Goal: Task Accomplishment & Management: Manage account settings

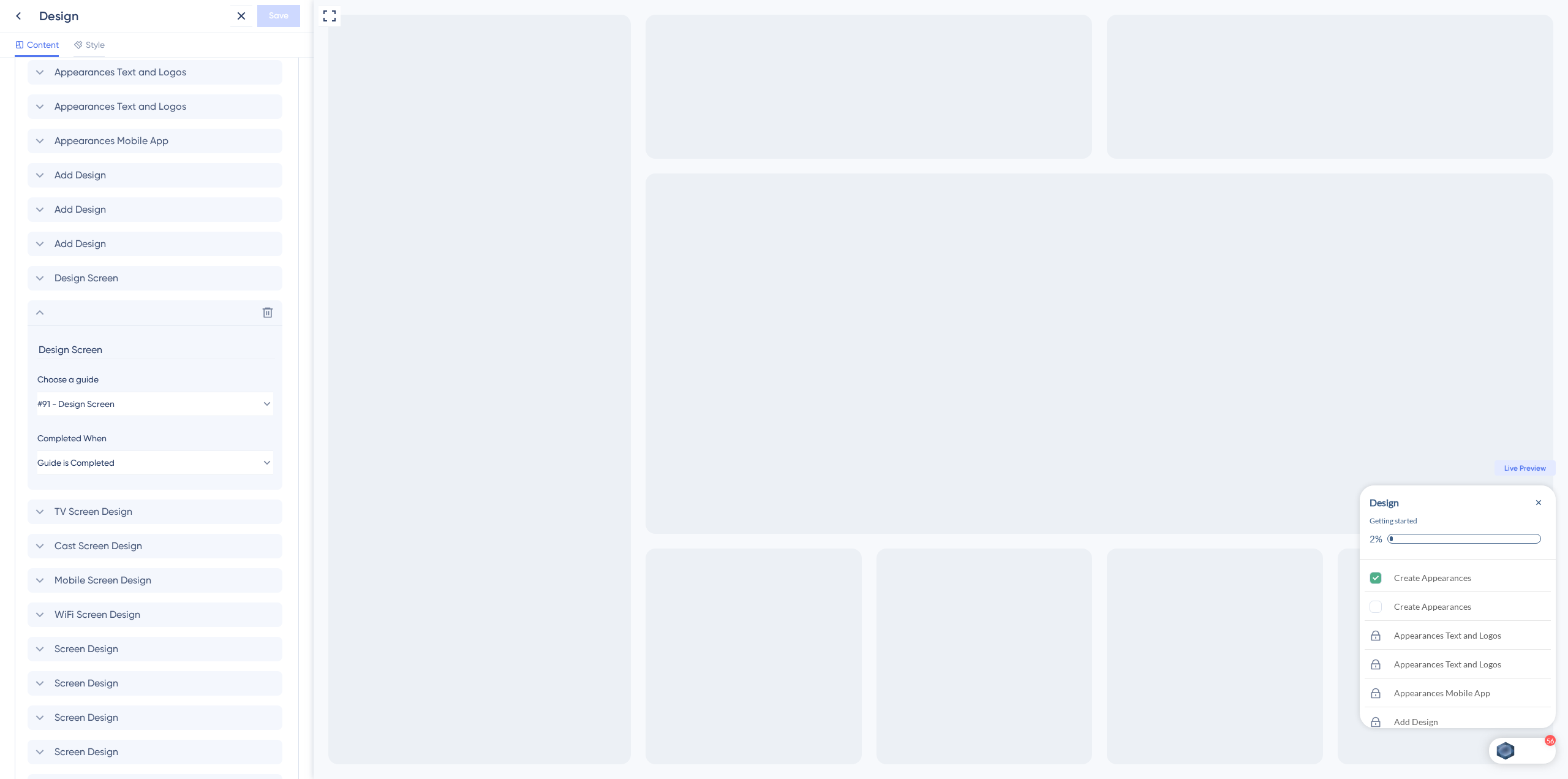
scroll to position [513, 0]
click at [45, 319] on icon at bounding box center [40, 315] width 15 height 15
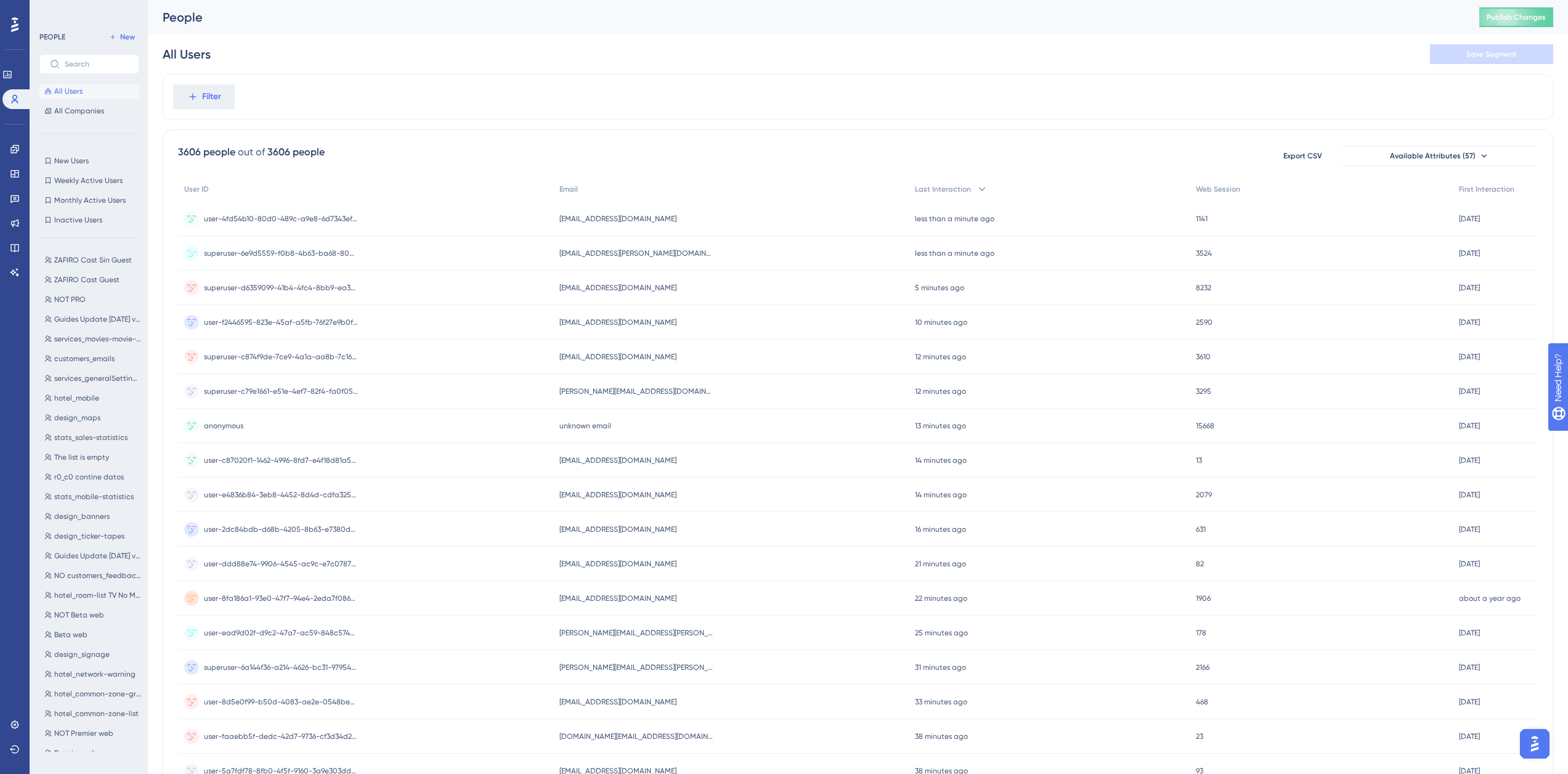
click at [276, 245] on div "superuser-6e9d5559-f0b8-4b63-ba68-80d8bc412eed superuser-6e9d5559-f0b8-4b63-ba6…" at bounding box center [281, 253] width 154 height 34
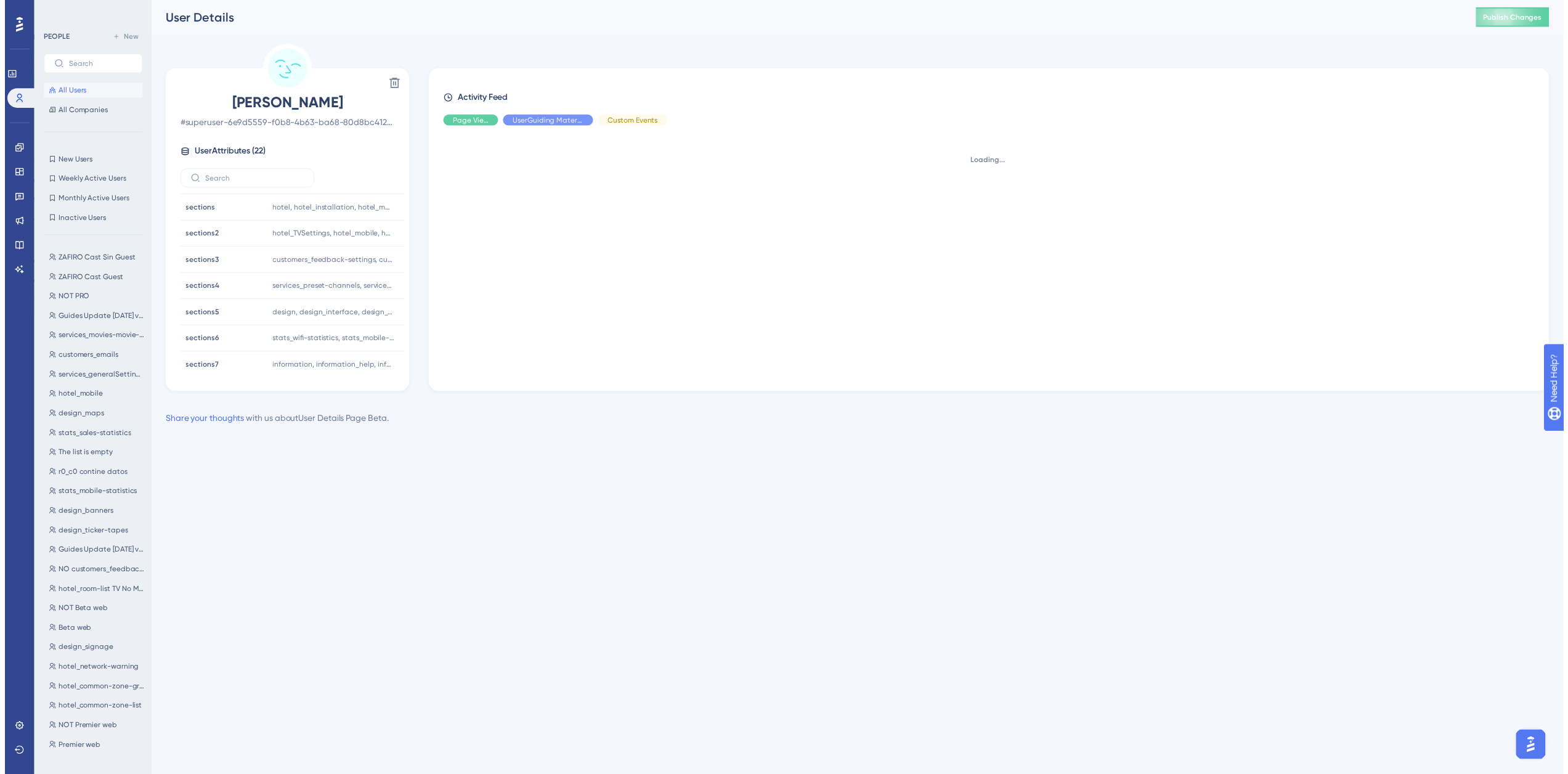
scroll to position [401, 0]
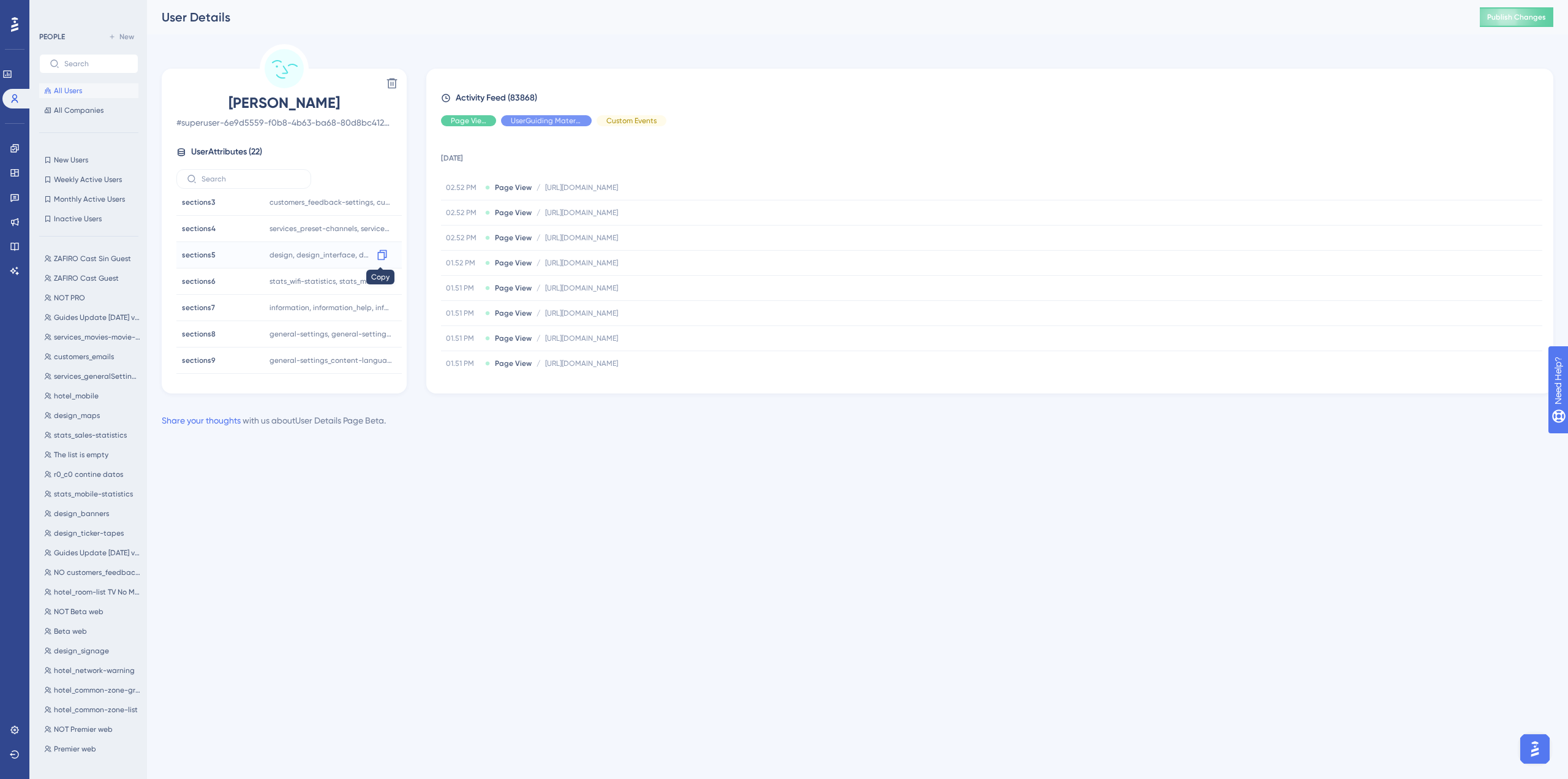
click at [378, 257] on icon at bounding box center [382, 255] width 12 height 12
click at [57, 90] on span "All Users" at bounding box center [68, 91] width 28 height 10
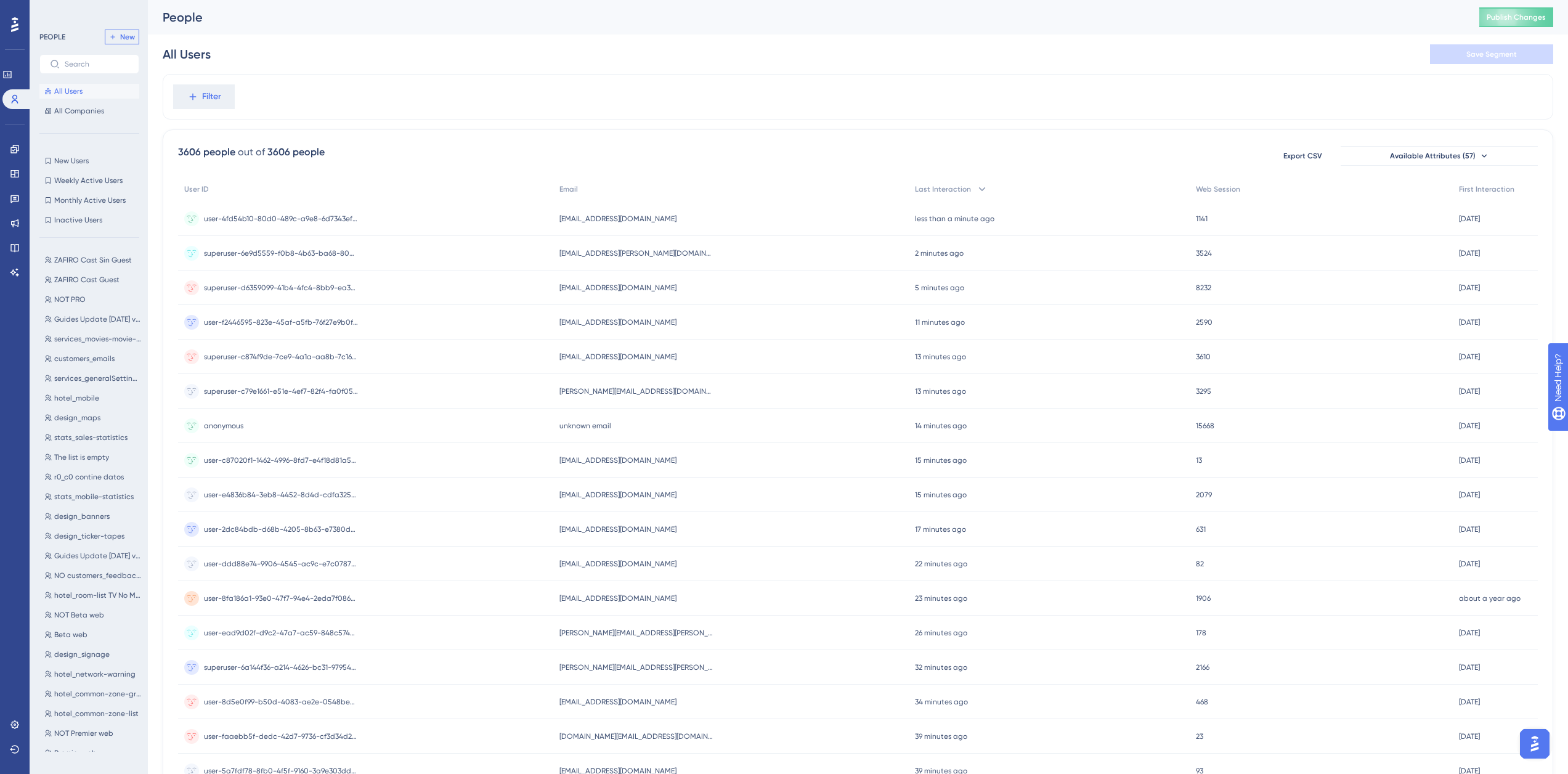
click at [125, 35] on span "New" at bounding box center [127, 37] width 15 height 10
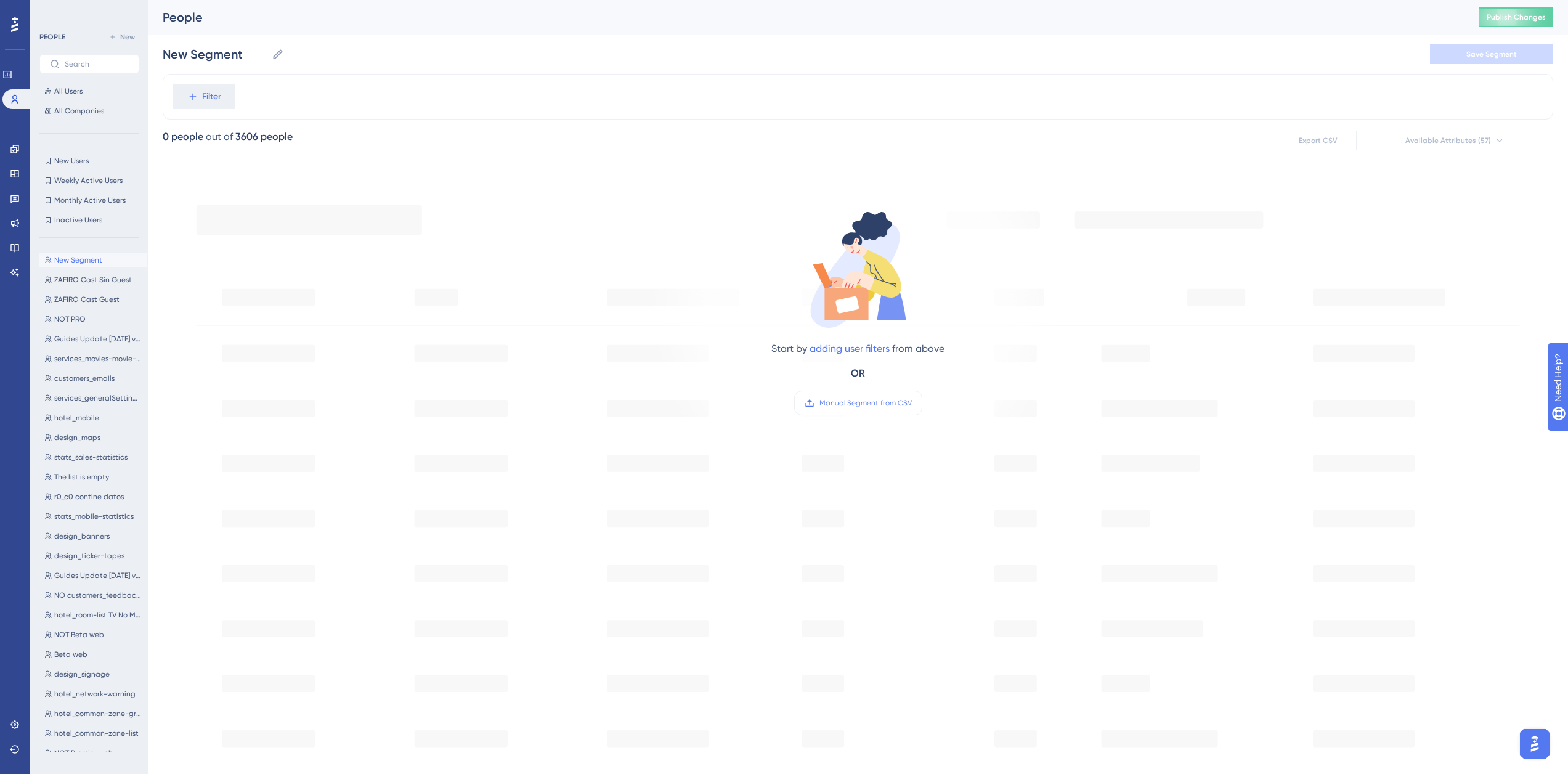
click at [213, 53] on input "New Segment" at bounding box center [214, 54] width 104 height 18
drag, startPoint x: 252, startPoint y: 50, endPoint x: 110, endPoint y: 54, distance: 142.1
click at [147, 54] on div "Performance Users Engagement Widgets Feedback Product Updates Knowledge Base AI…" at bounding box center [857, 473] width 1420 height 947
paste input "design_promotions"
type input "design_promotions"
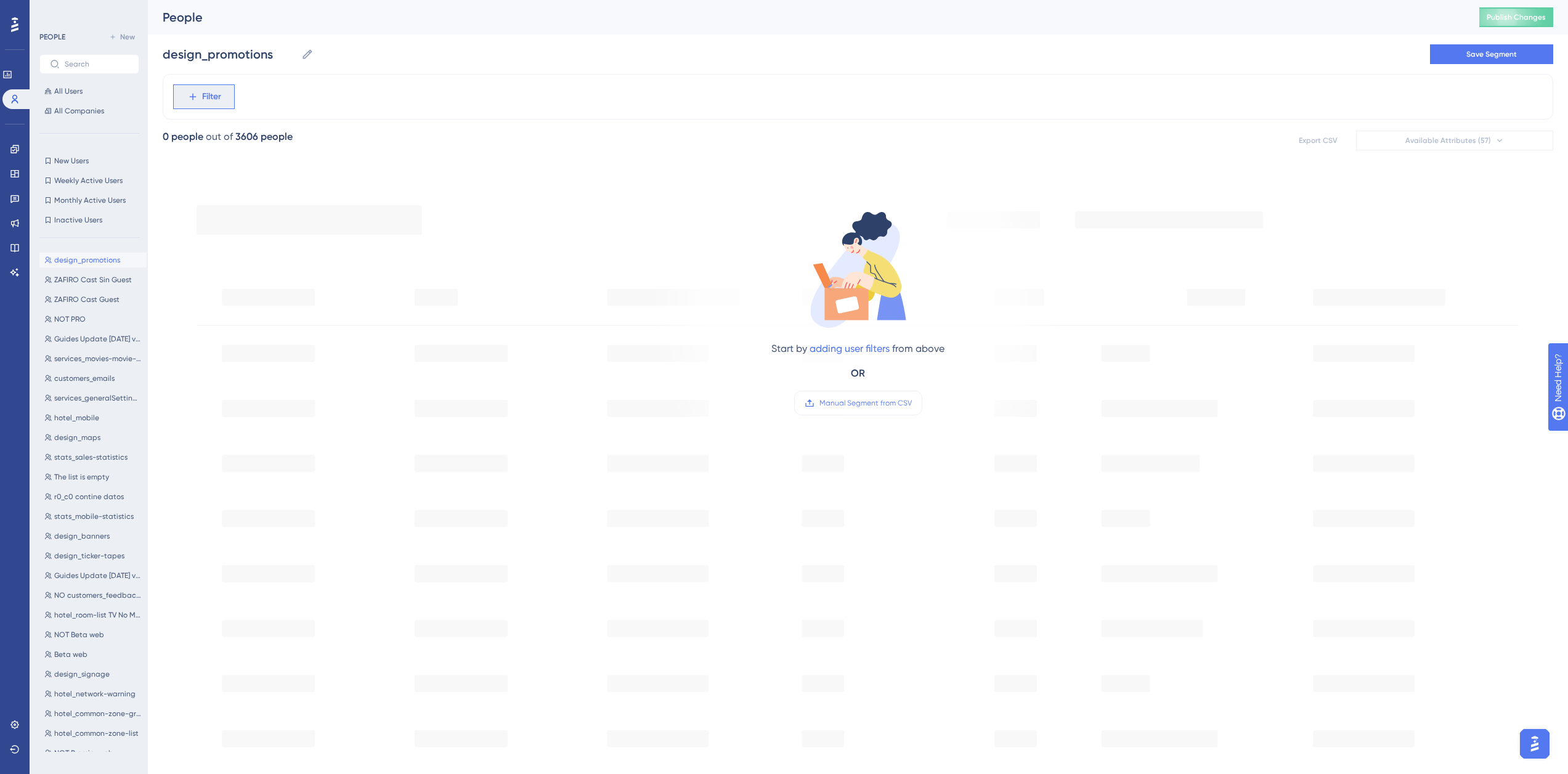
click at [209, 104] on button "Filter" at bounding box center [204, 96] width 62 height 24
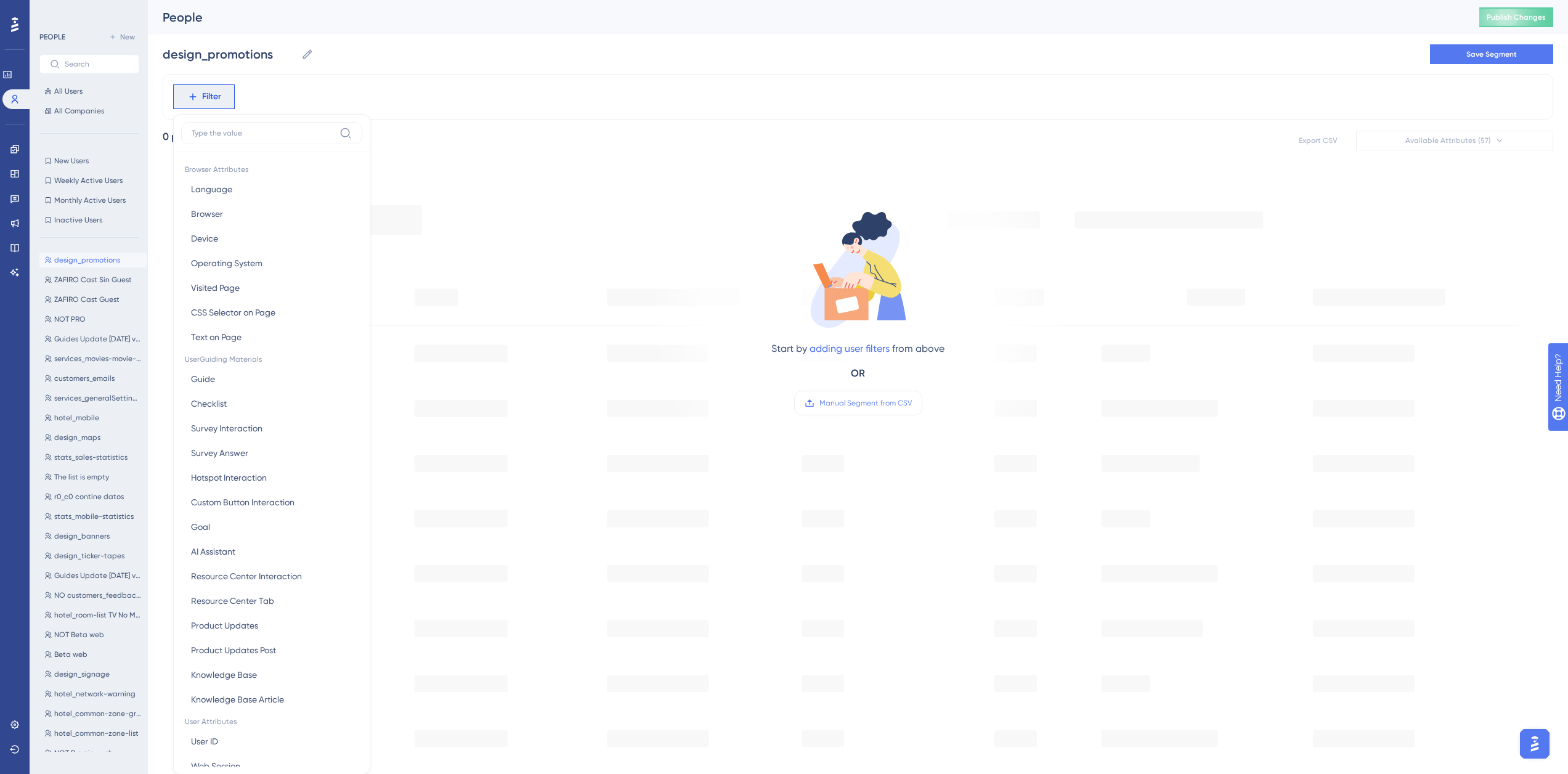
scroll to position [57, 0]
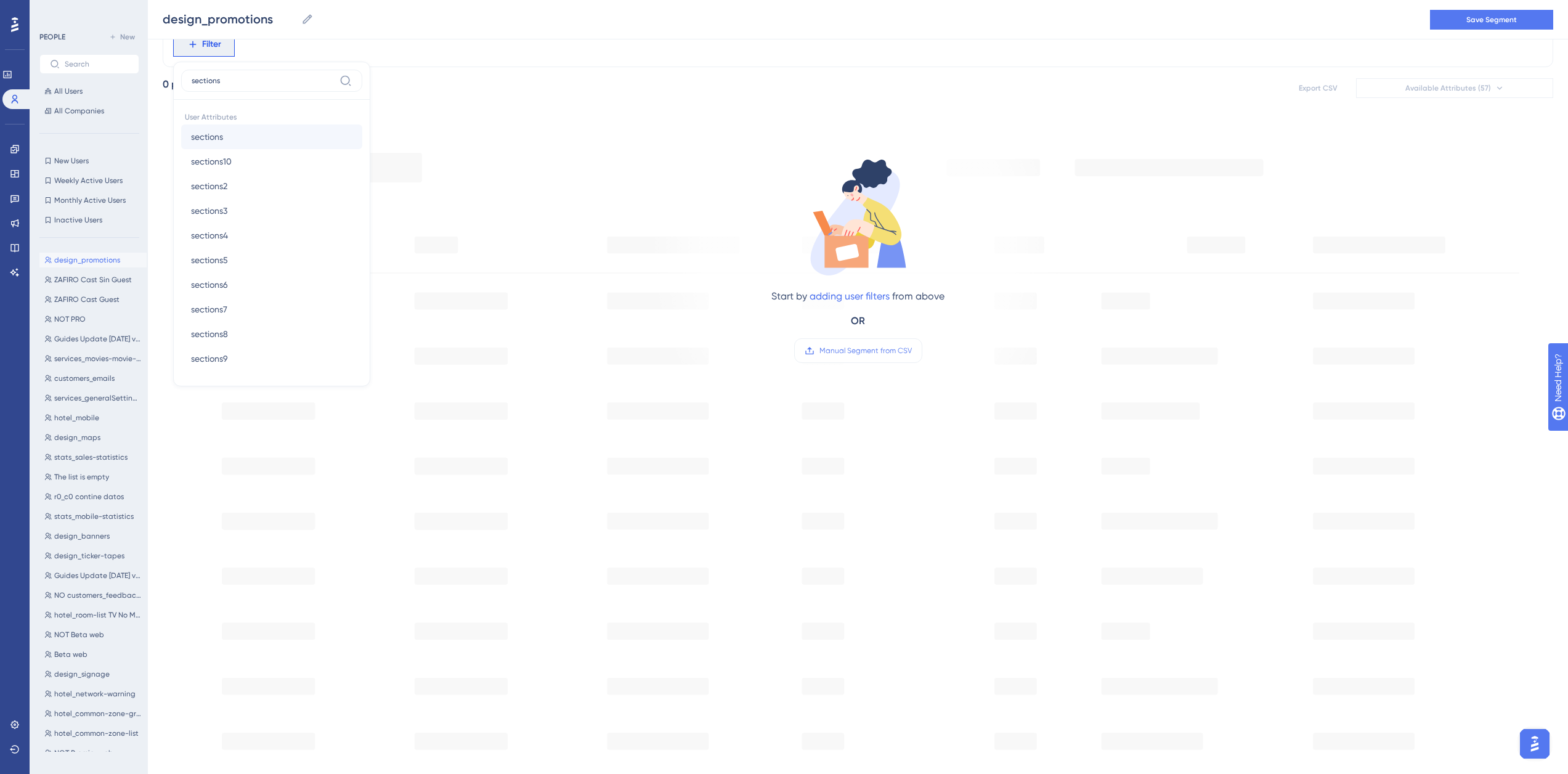
type input "sections"
click at [201, 143] on button "sections sections" at bounding box center [271, 137] width 181 height 24
click at [227, 147] on label "contains" at bounding box center [218, 146] width 34 height 15
click at [233, 138] on input "text" at bounding box center [254, 142] width 115 height 8
type input "design_promotions"
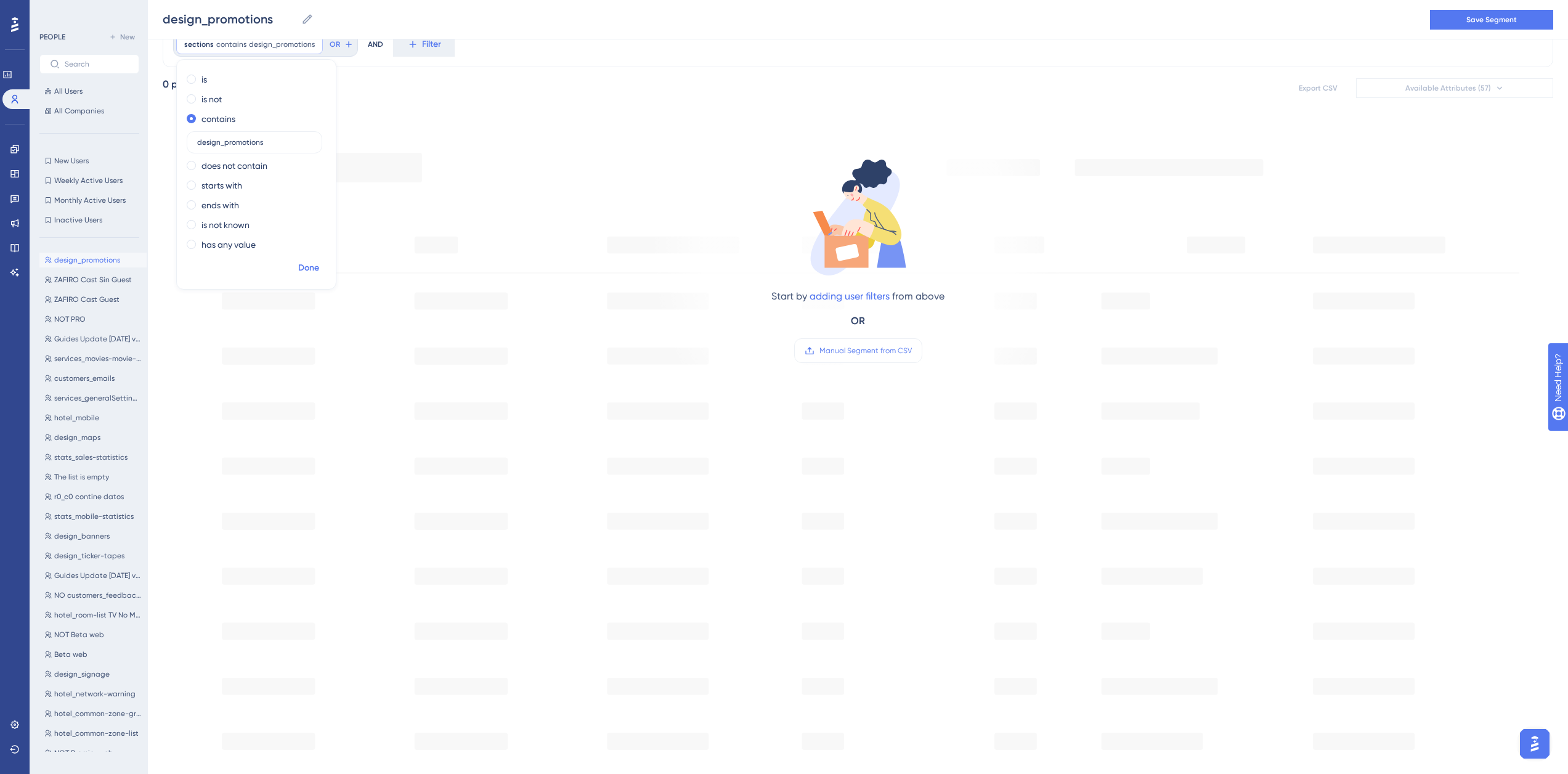
click at [311, 266] on span "Done" at bounding box center [308, 268] width 21 height 15
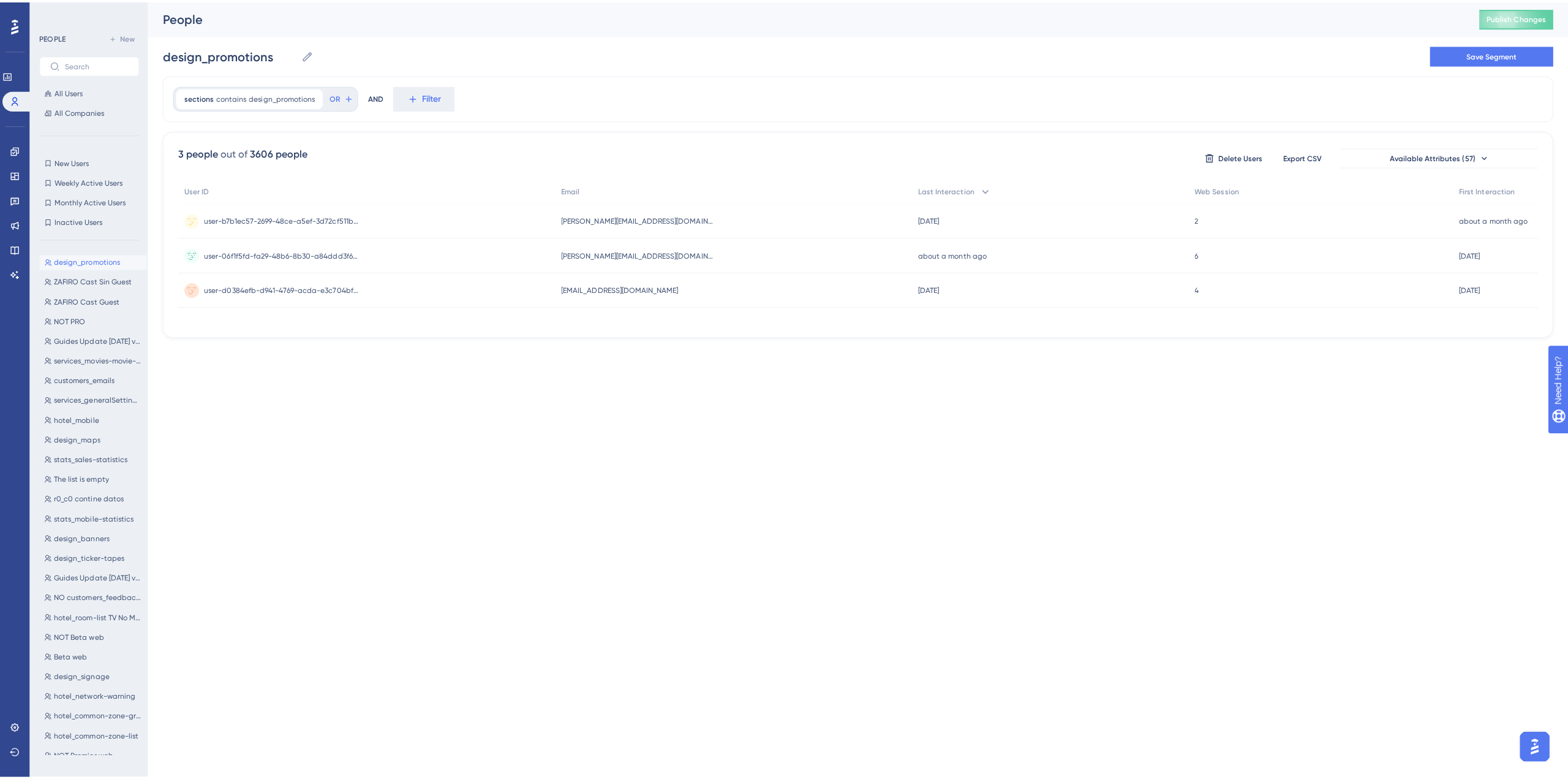
scroll to position [0, 0]
click at [330, 96] on span "OR" at bounding box center [332, 97] width 11 height 10
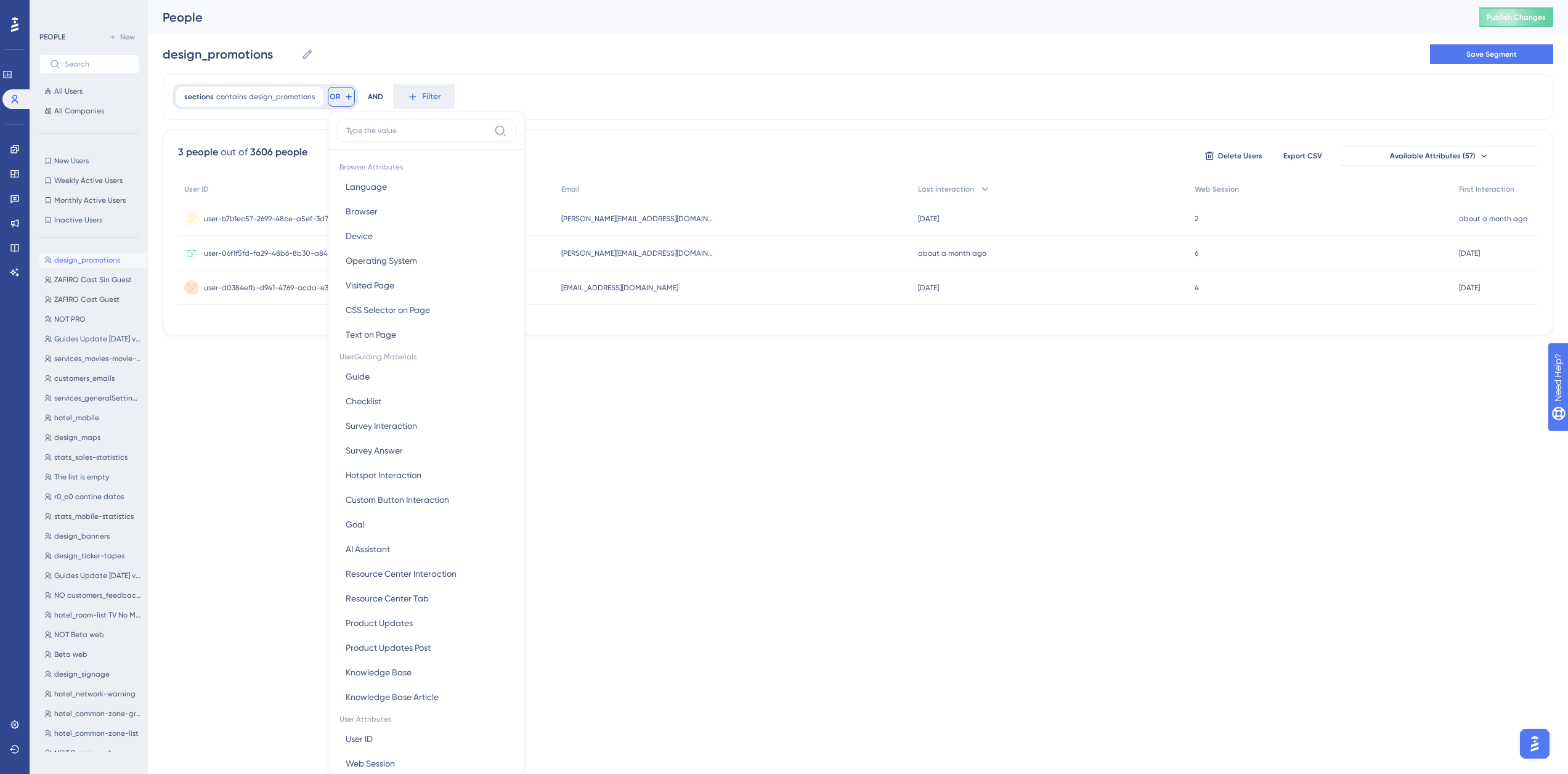
click at [364, 130] on input at bounding box center [417, 131] width 143 height 10
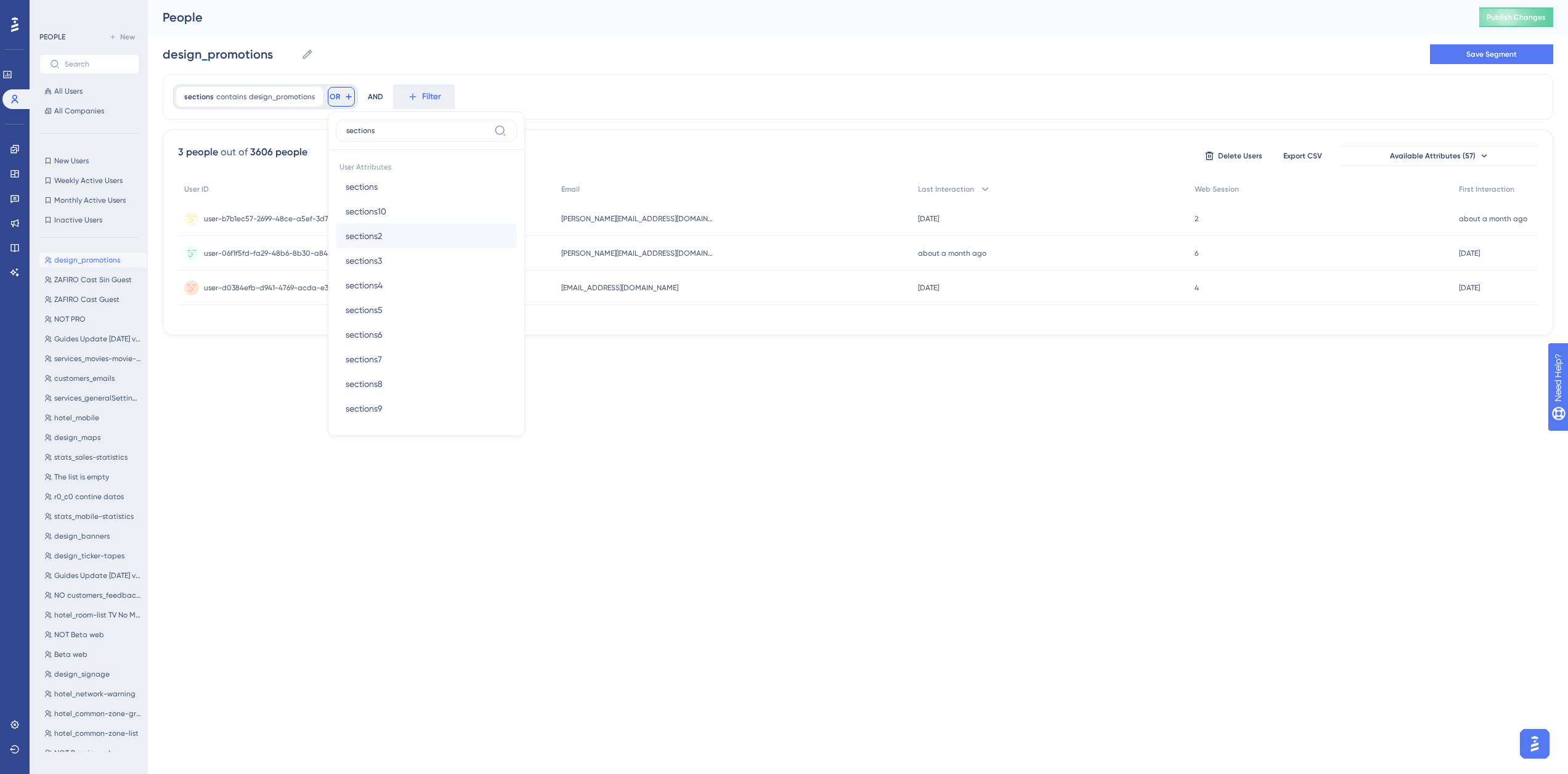
type input "sections"
click at [383, 232] on button "sections2 sections2" at bounding box center [426, 235] width 181 height 24
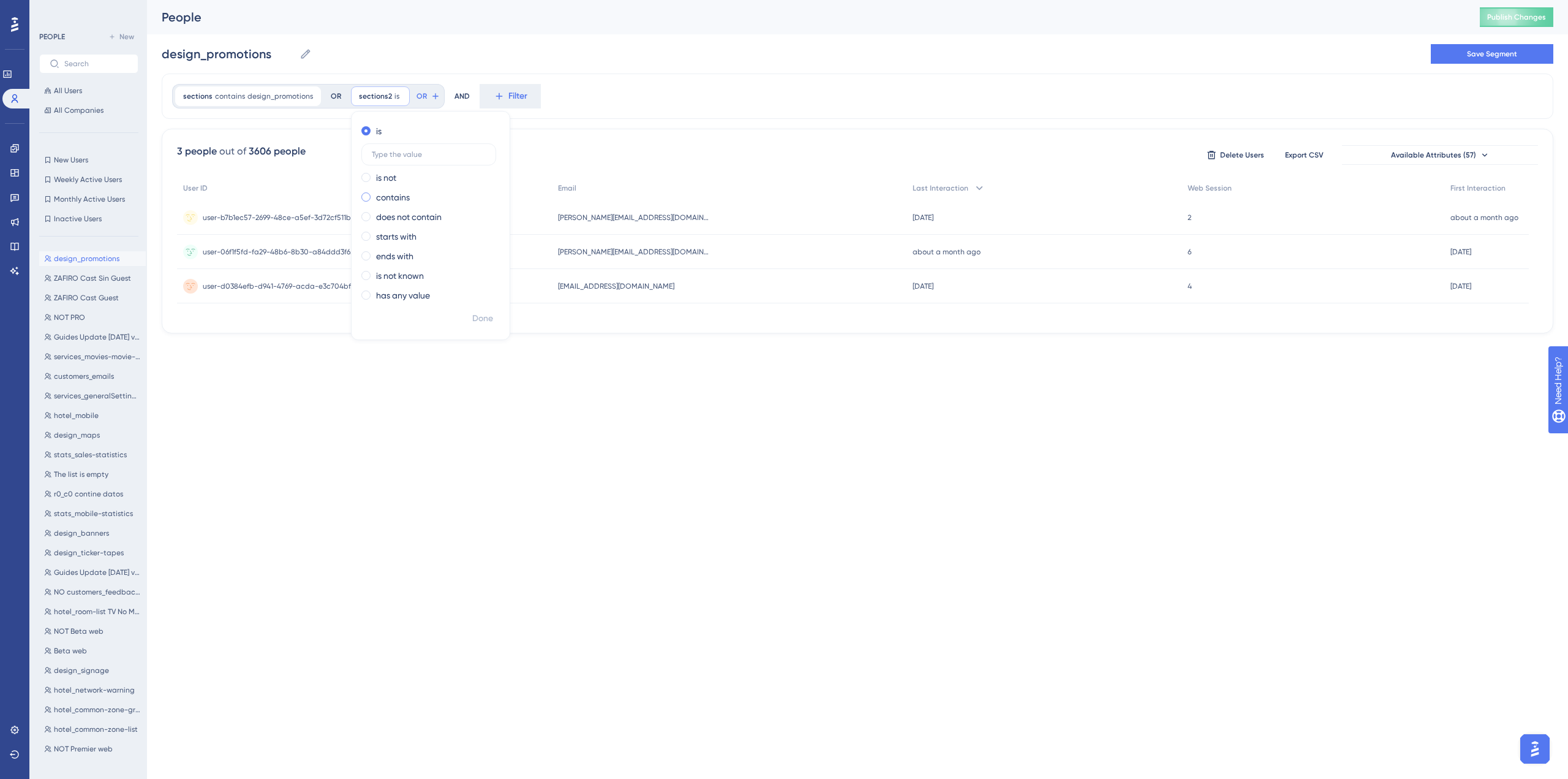
click at [411, 198] on div "contains" at bounding box center [428, 197] width 133 height 15
click at [411, 197] on input "text" at bounding box center [428, 193] width 114 height 8
type input "design_promotions"
click at [480, 317] on span "Done" at bounding box center [482, 319] width 21 height 15
click at [507, 98] on span "OR" at bounding box center [512, 97] width 11 height 10
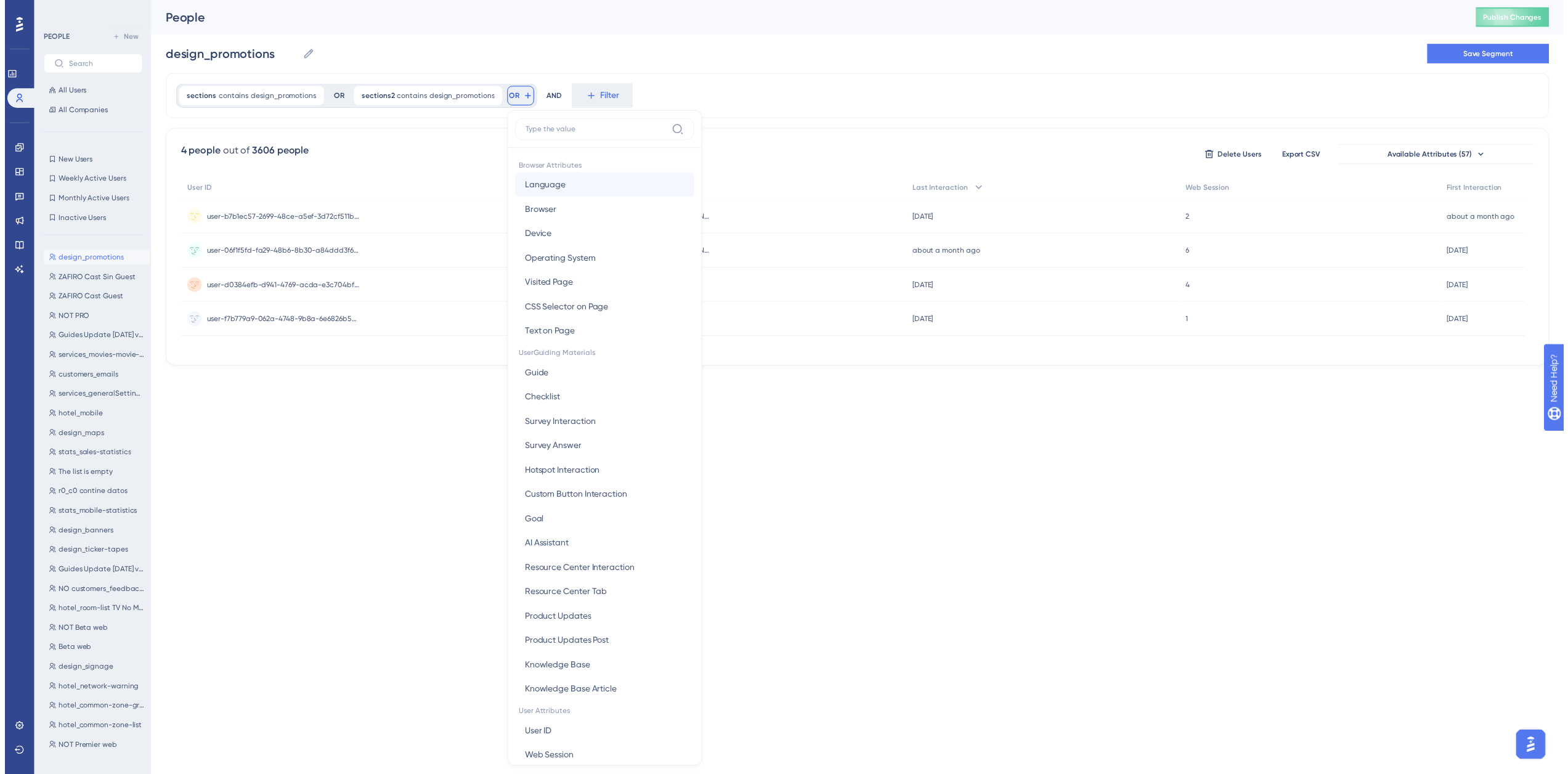
scroll to position [56, 0]
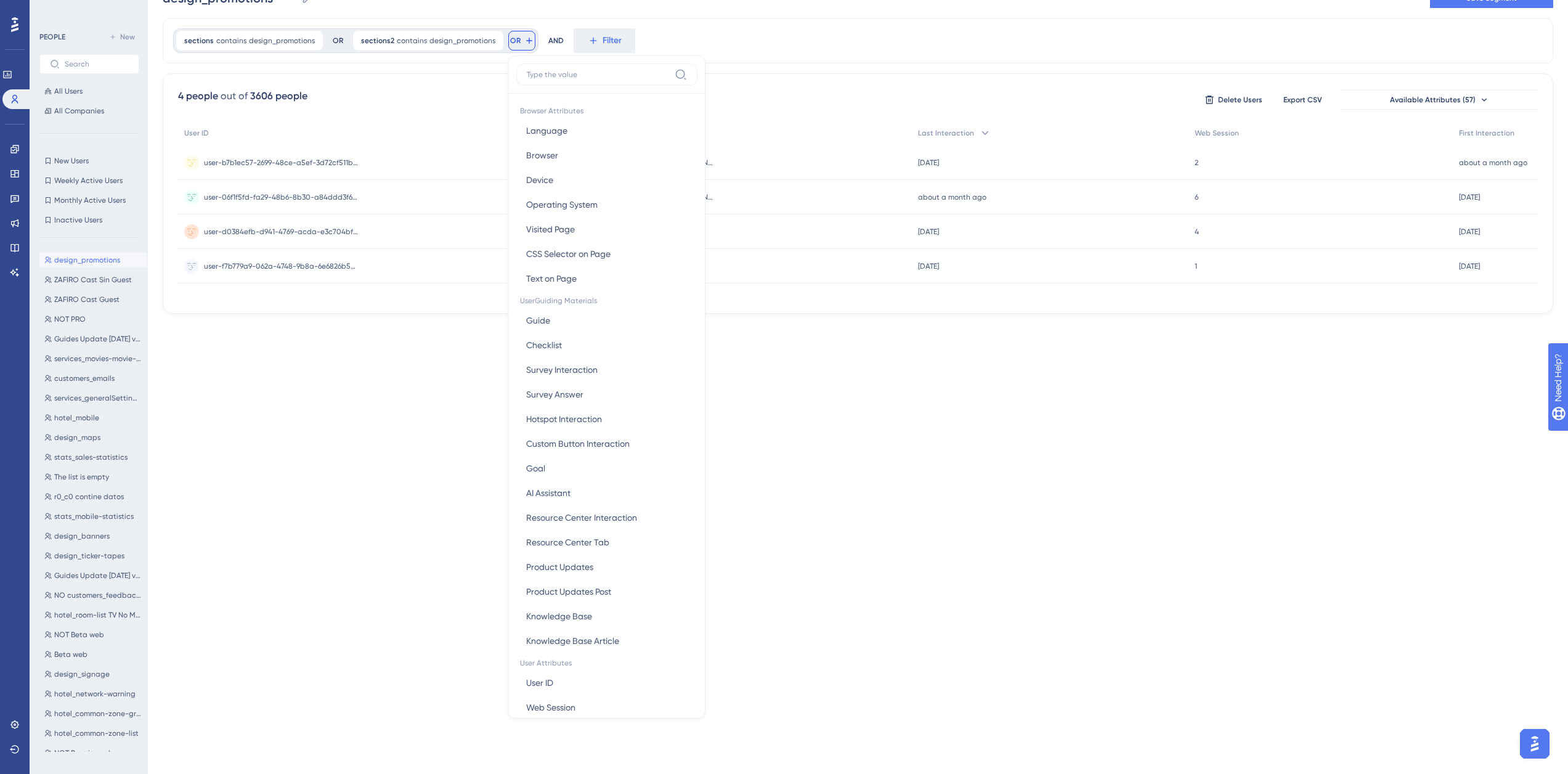
click at [551, 74] on input at bounding box center [598, 75] width 143 height 10
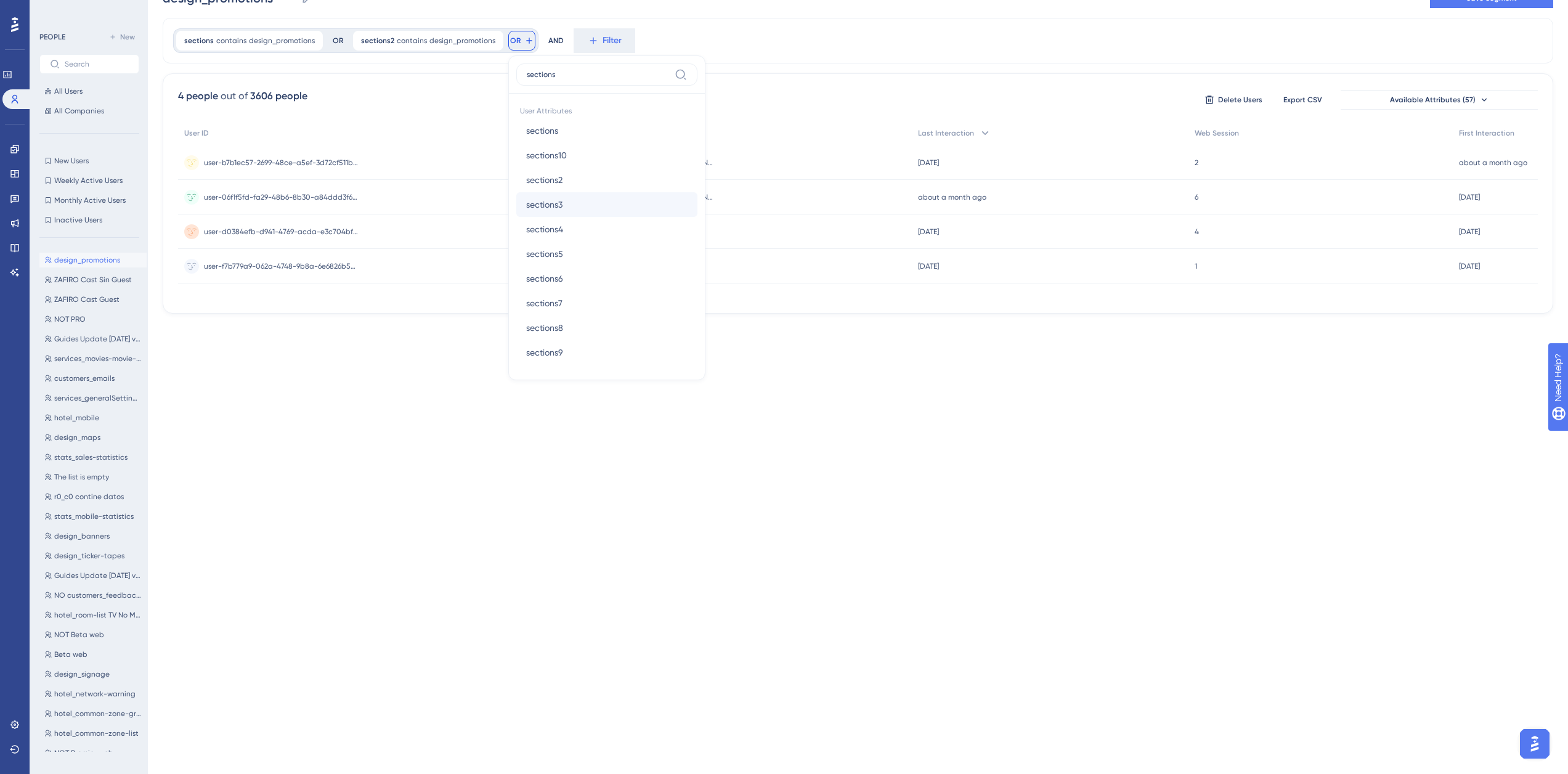
type input "sections"
click at [561, 201] on button "sections3 sections3" at bounding box center [606, 204] width 181 height 24
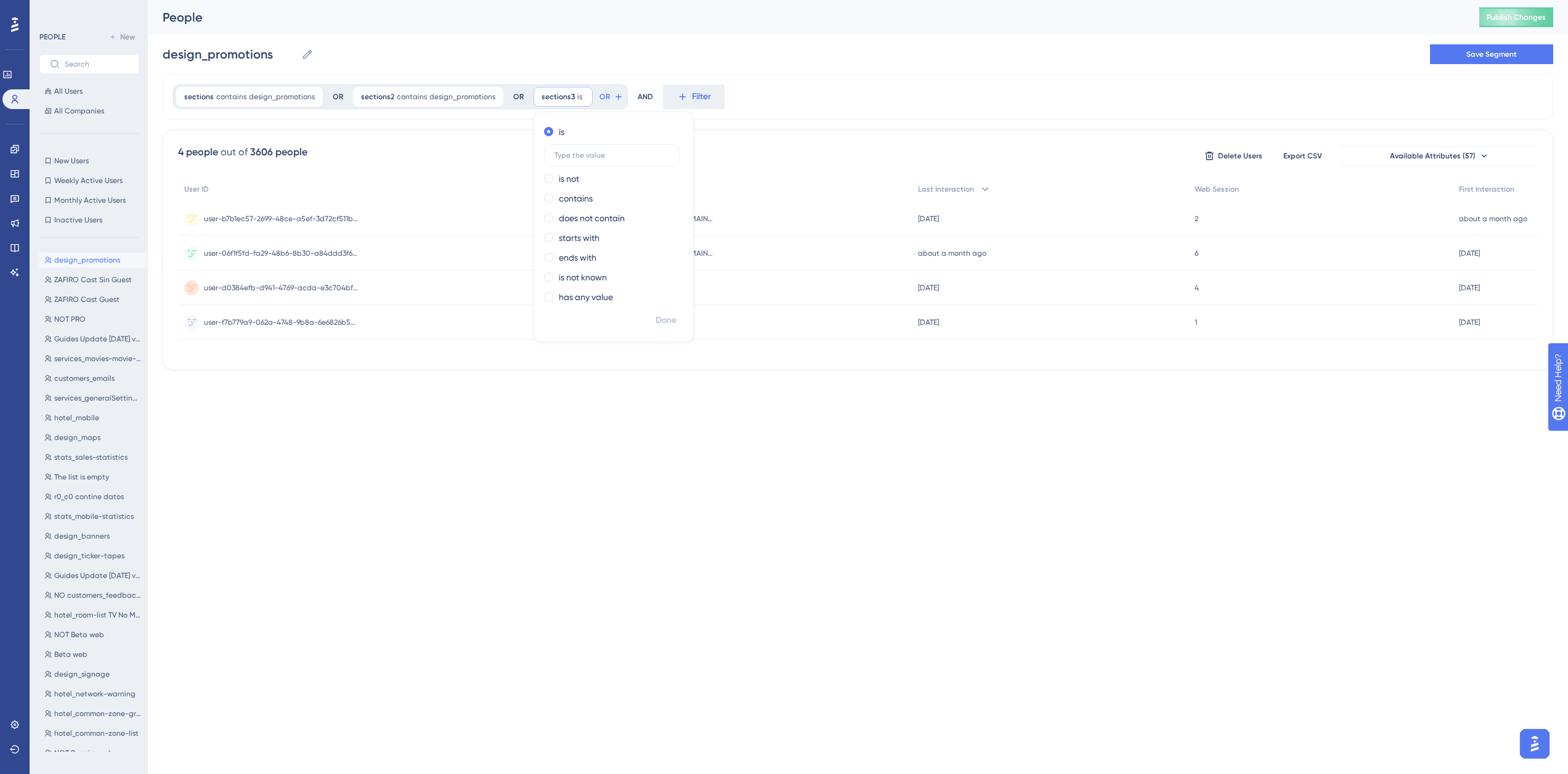
scroll to position [0, 0]
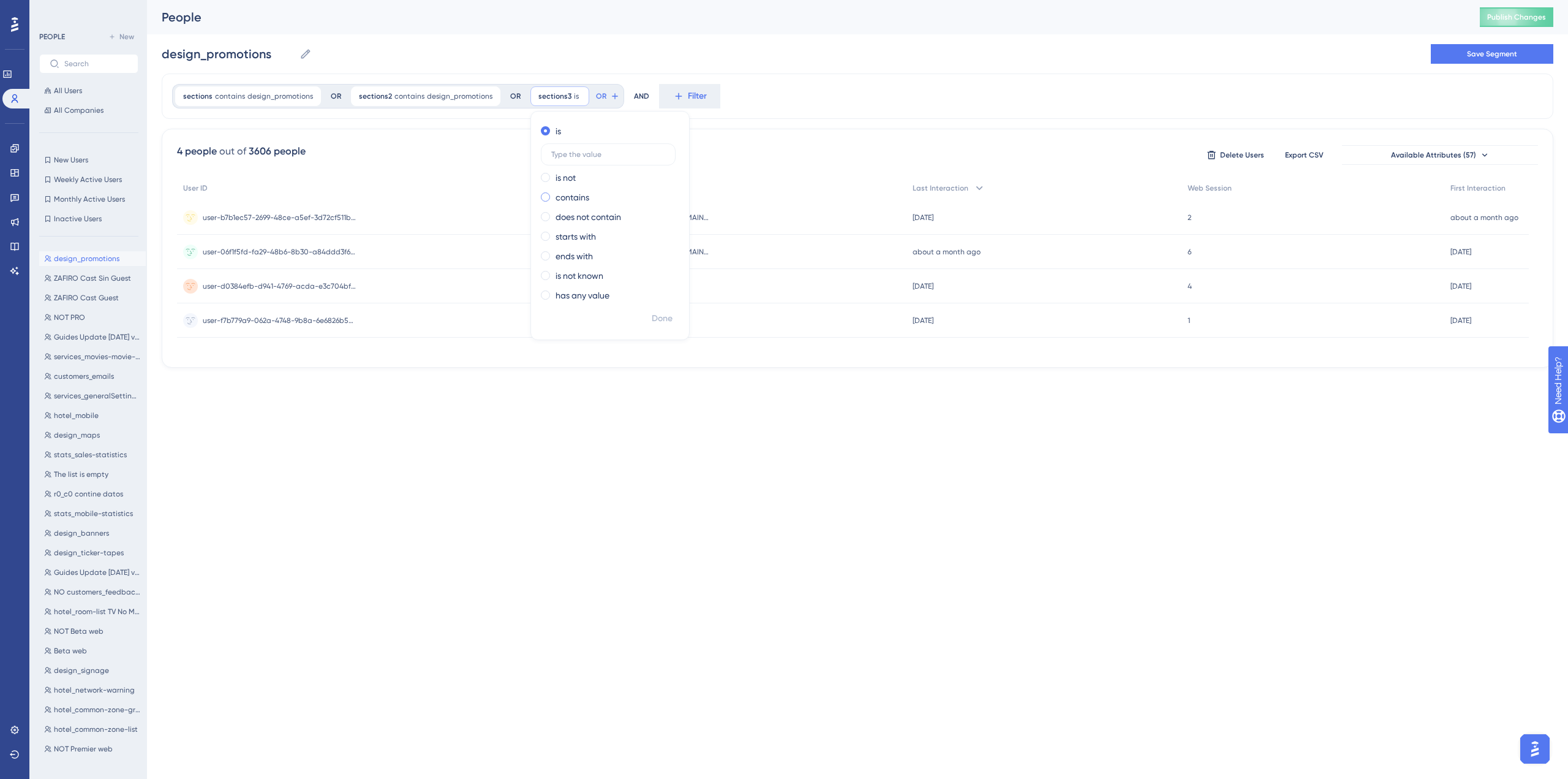
click at [569, 198] on label "contains" at bounding box center [572, 197] width 33 height 15
click at [583, 192] on input "text" at bounding box center [608, 193] width 114 height 8
type input "design_promotions"
click at [659, 316] on span "Done" at bounding box center [661, 319] width 21 height 15
click at [700, 93] on icon at bounding box center [705, 97] width 10 height 10
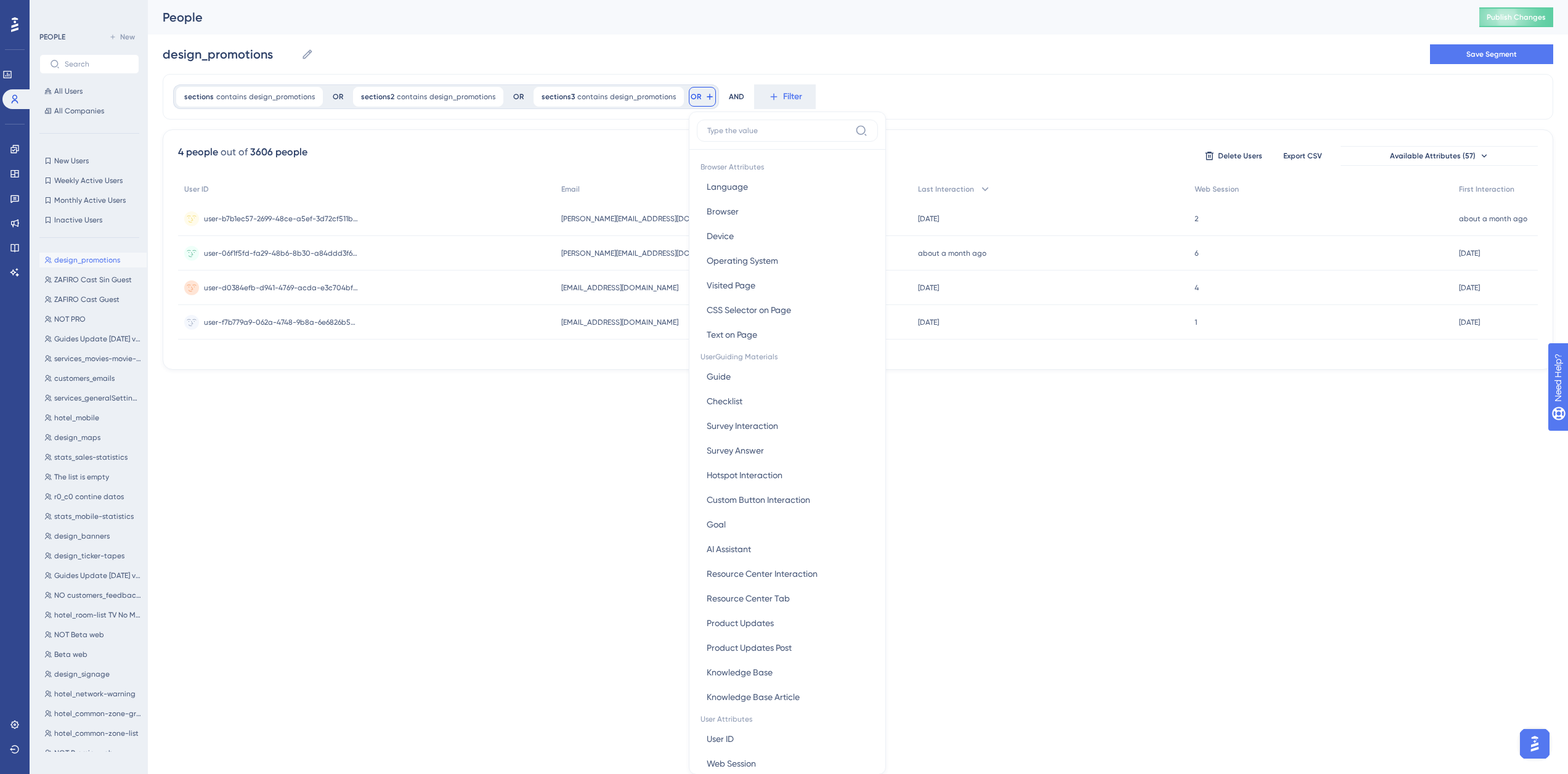
scroll to position [56, 0]
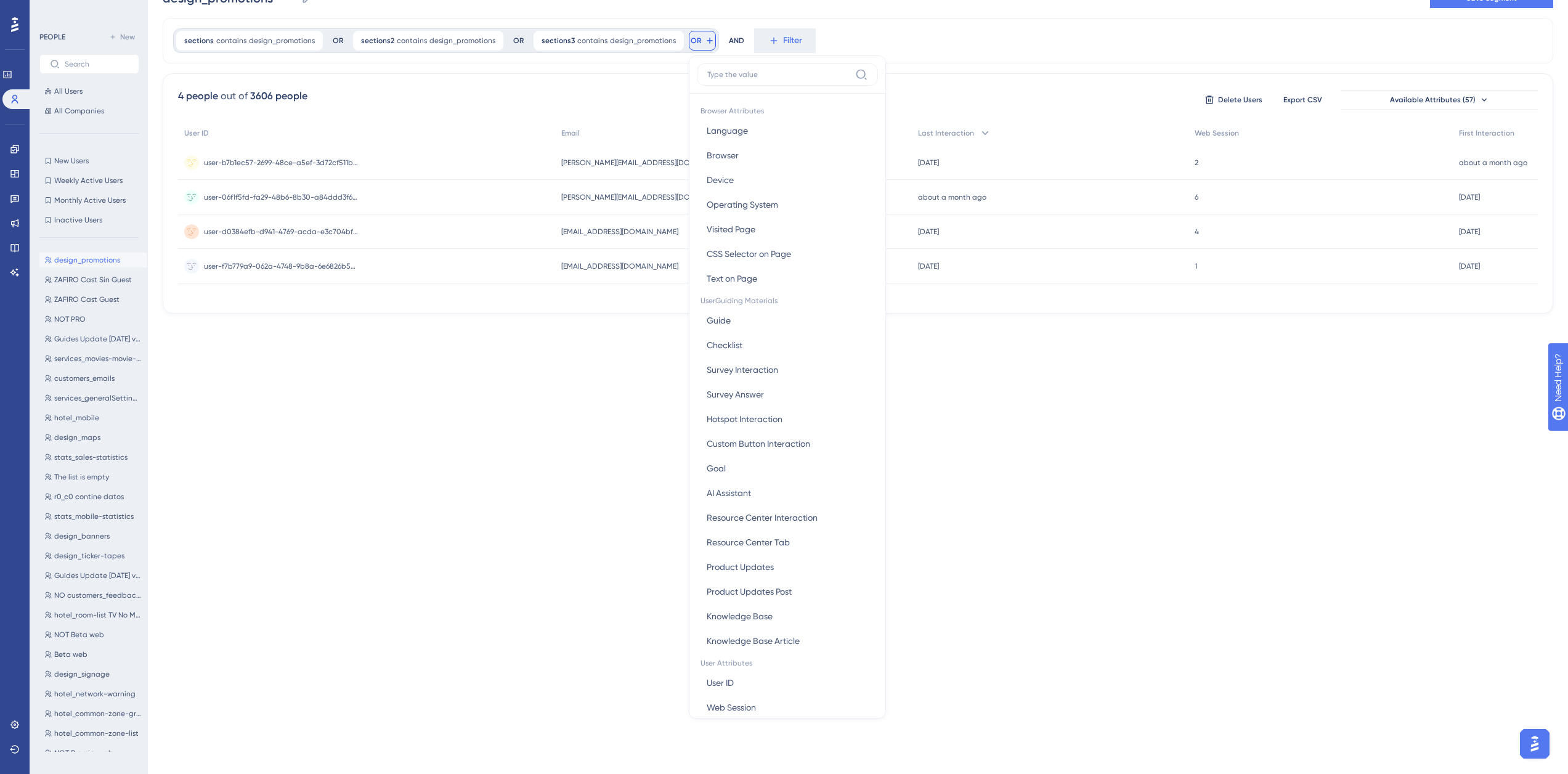
click at [749, 70] on input at bounding box center [778, 75] width 143 height 10
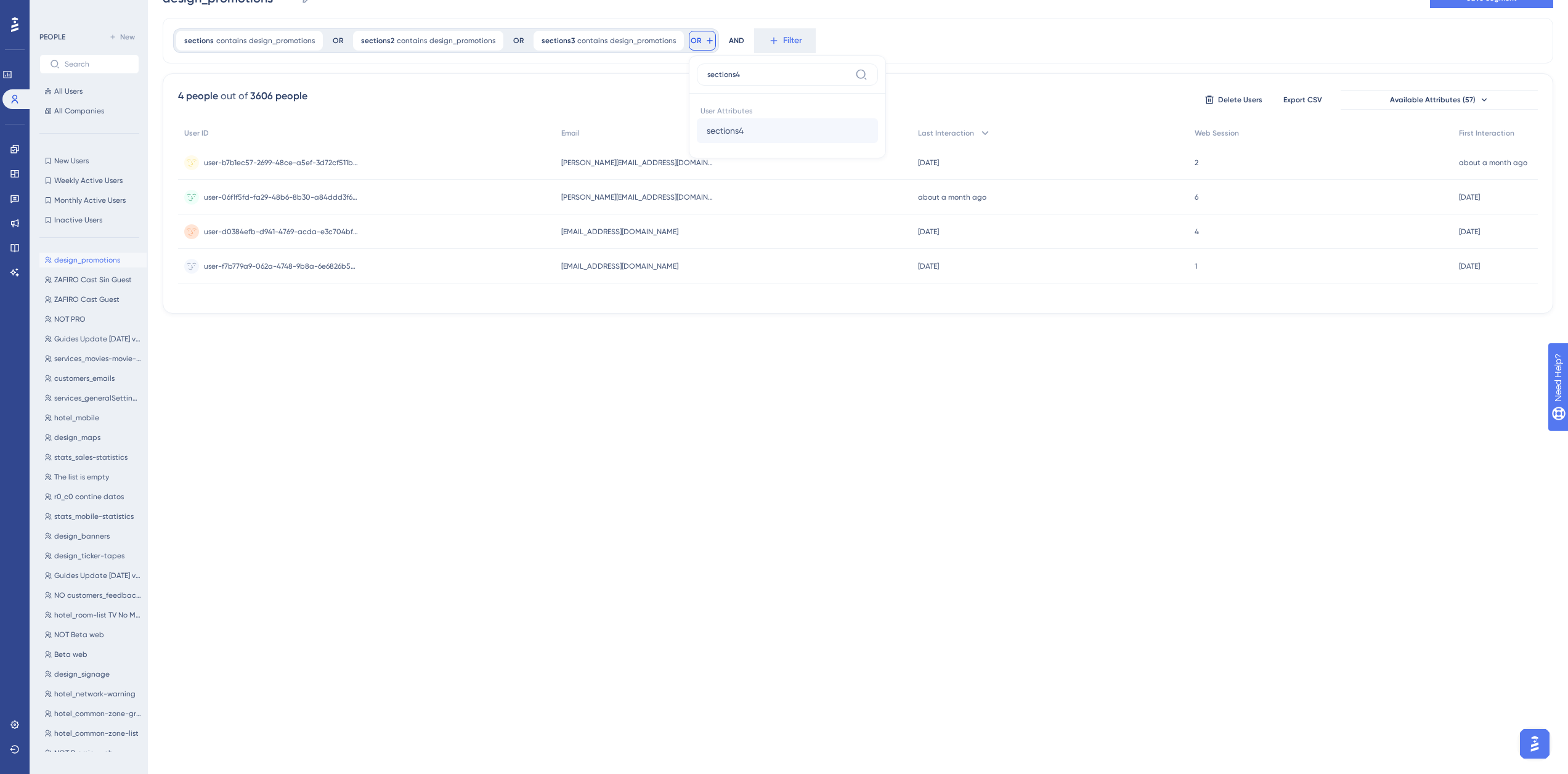
type input "sections4"
click at [745, 132] on button "sections4 sections4" at bounding box center [787, 130] width 181 height 24
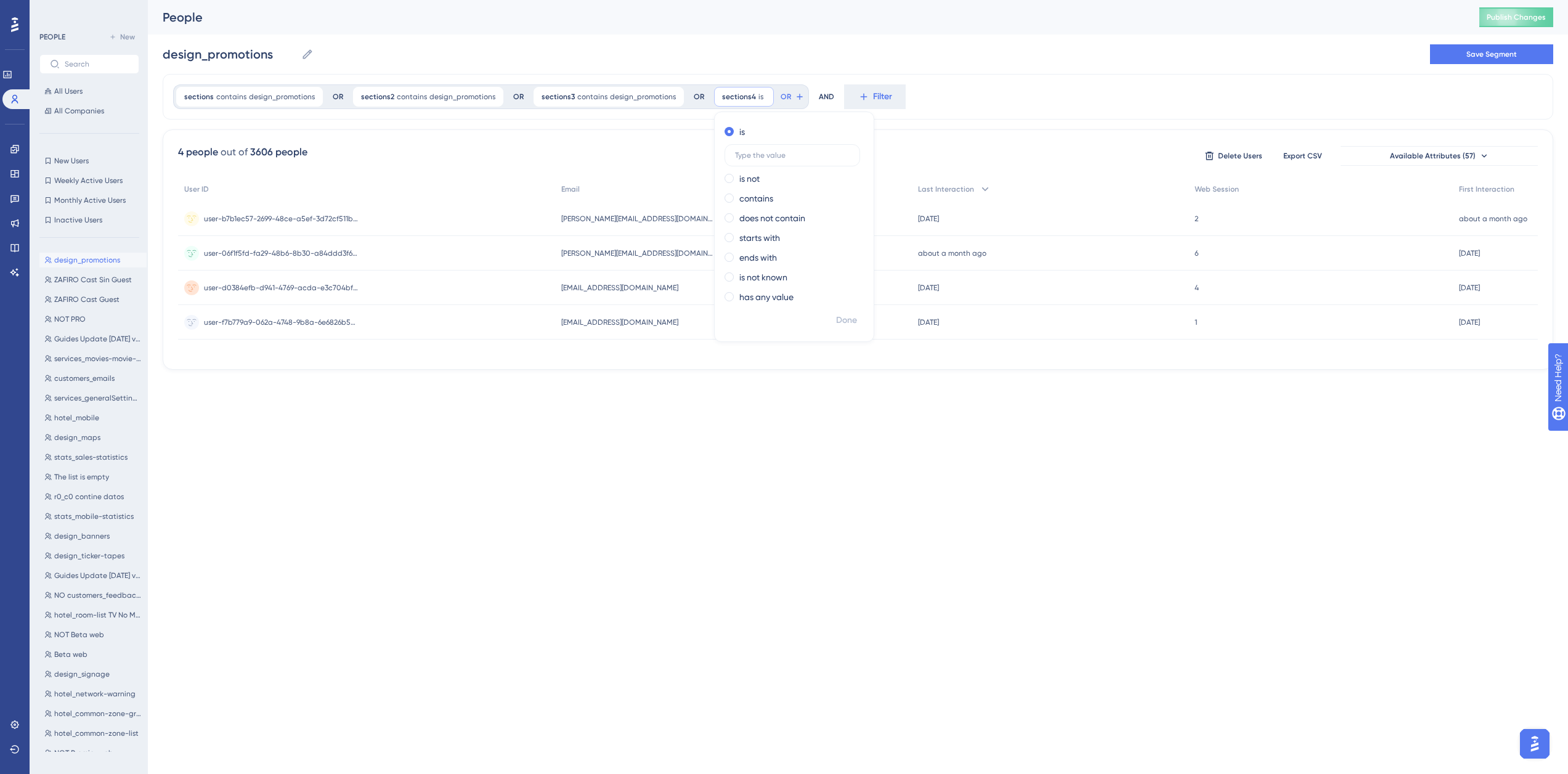
scroll to position [0, 0]
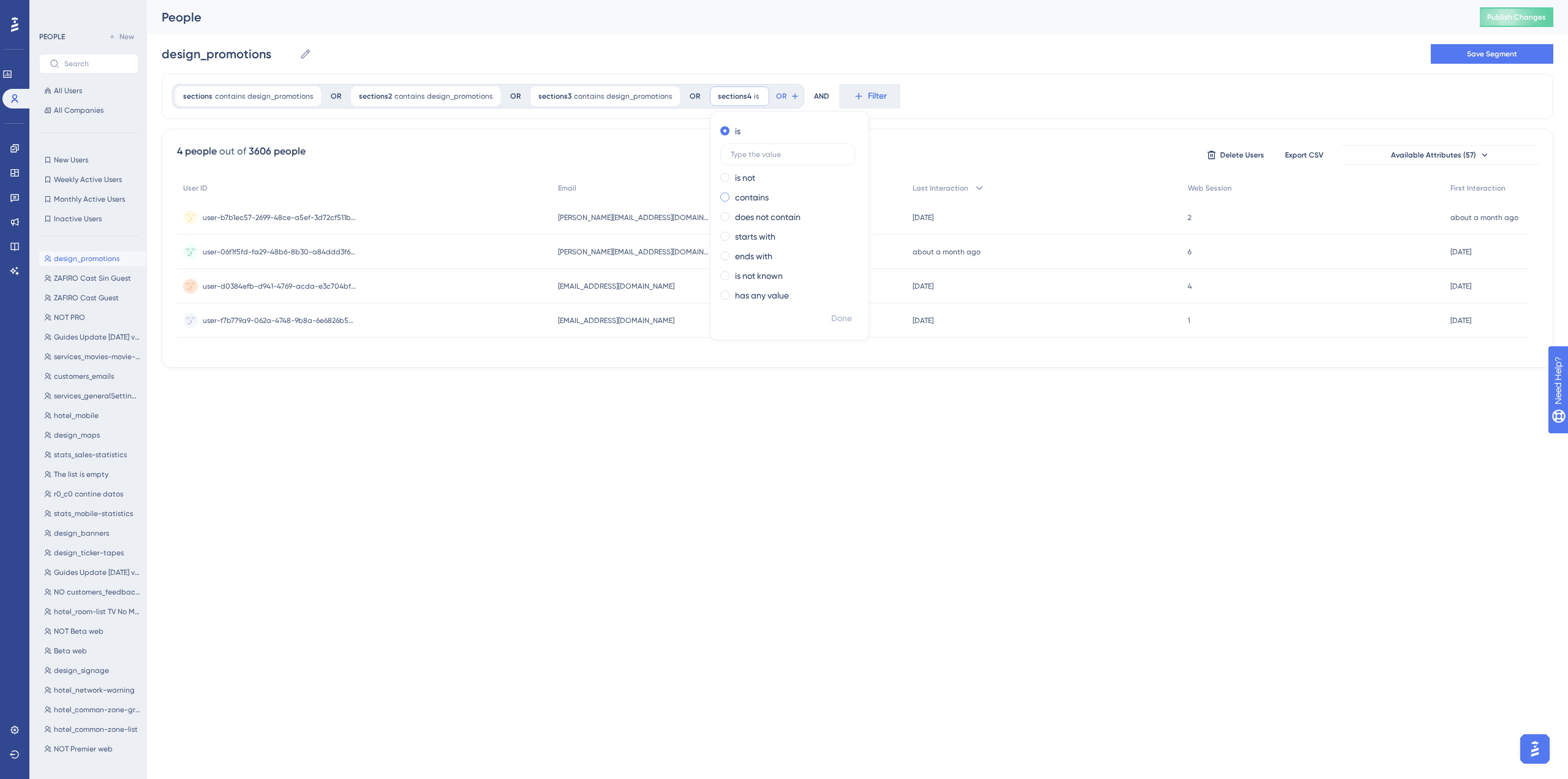
click at [758, 193] on label "contains" at bounding box center [751, 197] width 33 height 15
click at [759, 196] on input "text" at bounding box center [787, 193] width 114 height 8
type input "design_promotions"
click at [837, 313] on span "Done" at bounding box center [841, 319] width 21 height 15
click at [881, 93] on icon at bounding box center [886, 97] width 10 height 10
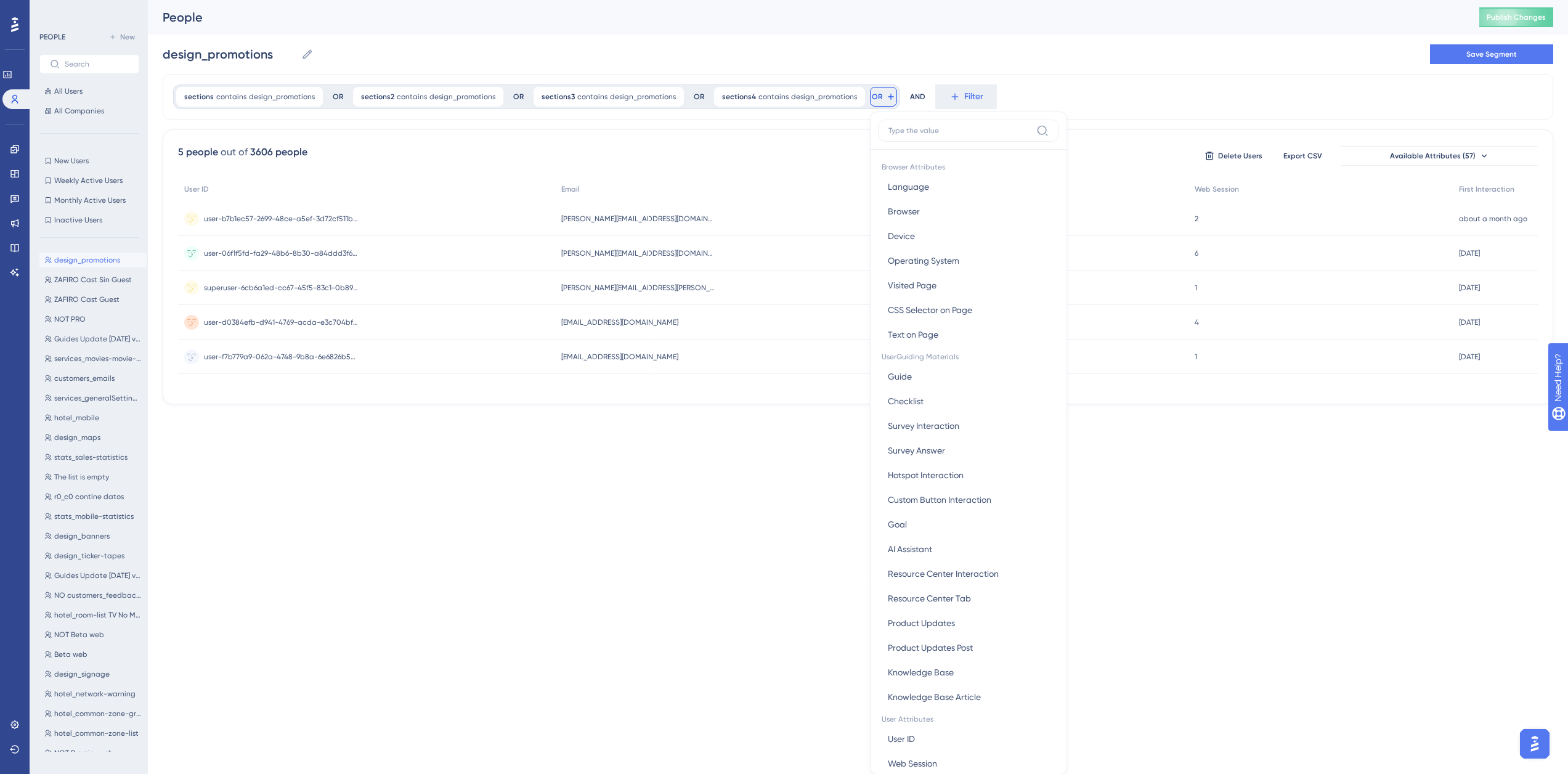
scroll to position [56, 0]
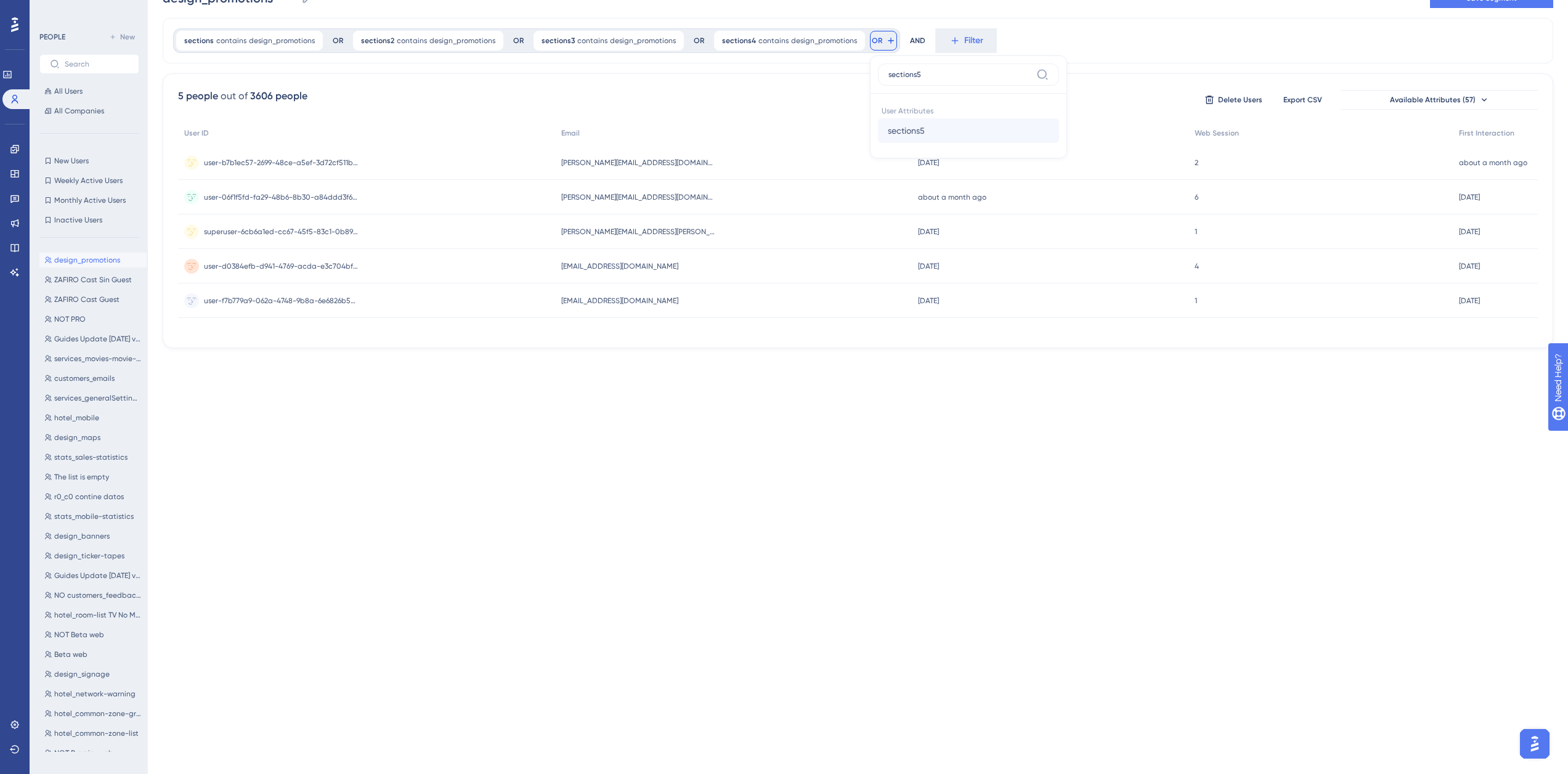
type input "sections5"
click at [893, 127] on span "sections5" at bounding box center [906, 131] width 37 height 15
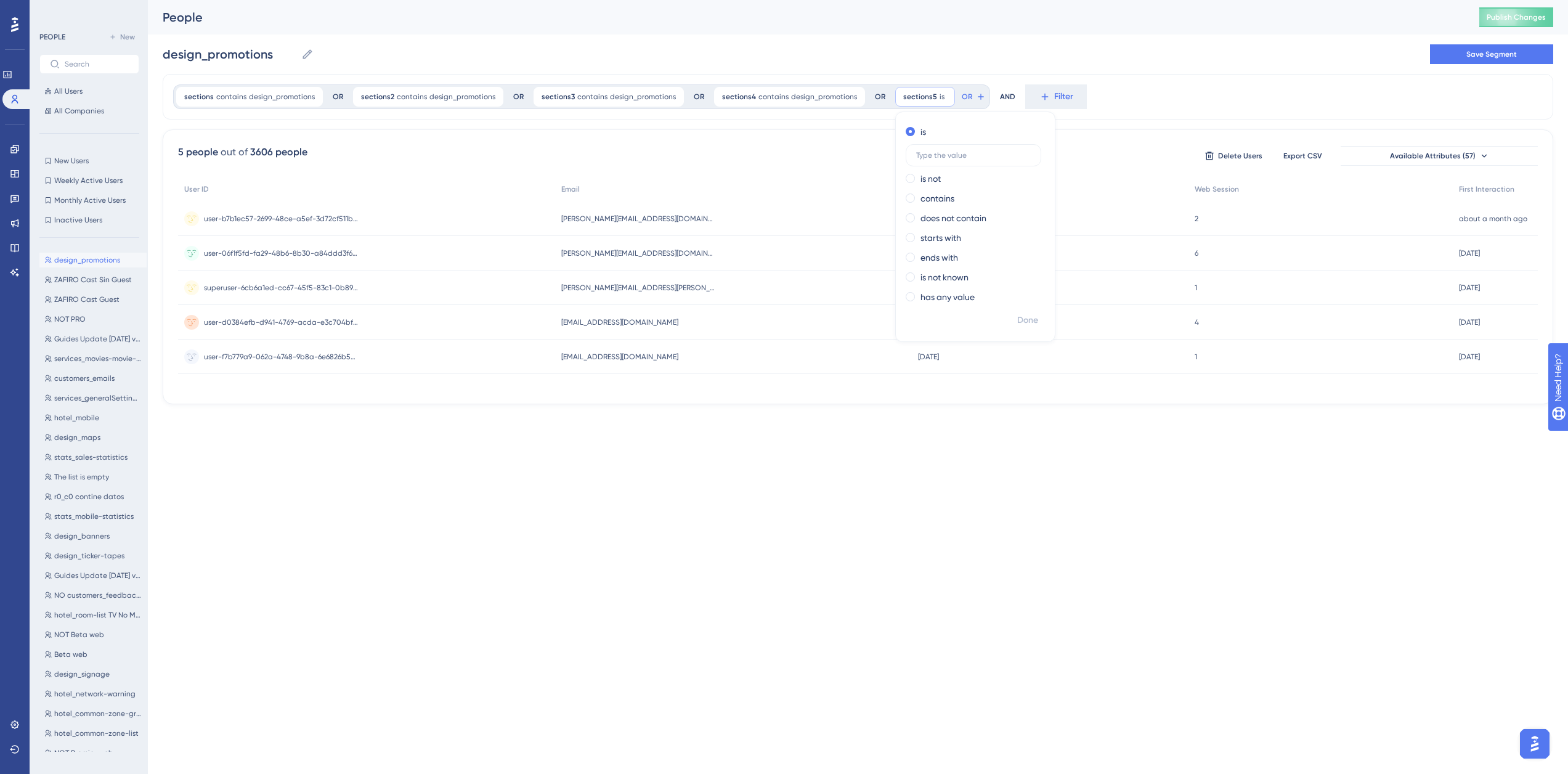
scroll to position [0, 0]
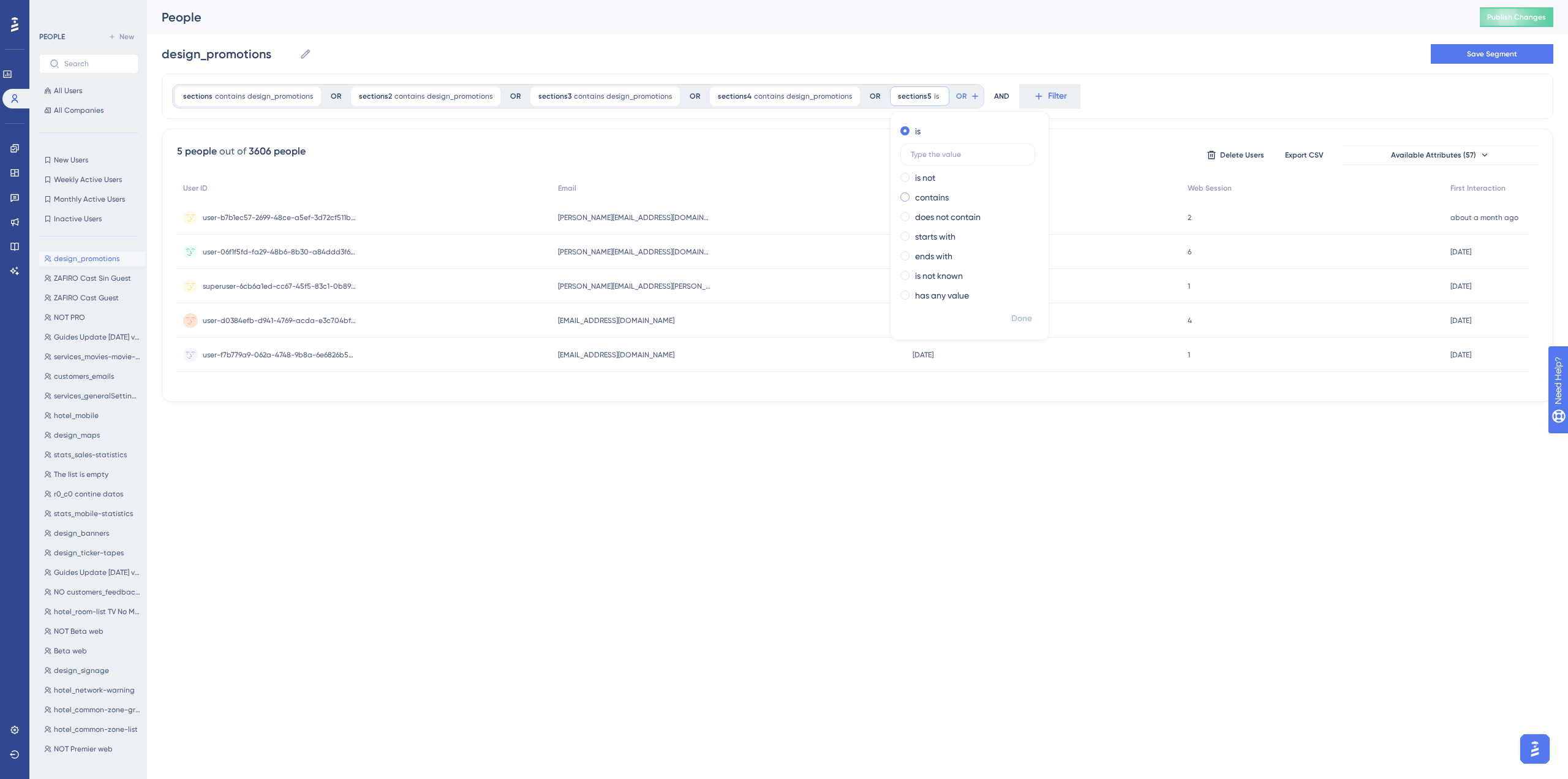
click at [938, 198] on div "contains" at bounding box center [967, 197] width 133 height 15
click at [943, 197] on input "text" at bounding box center [968, 193] width 114 height 8
type input "design_promotions"
click at [1012, 327] on button "Done" at bounding box center [1021, 318] width 34 height 22
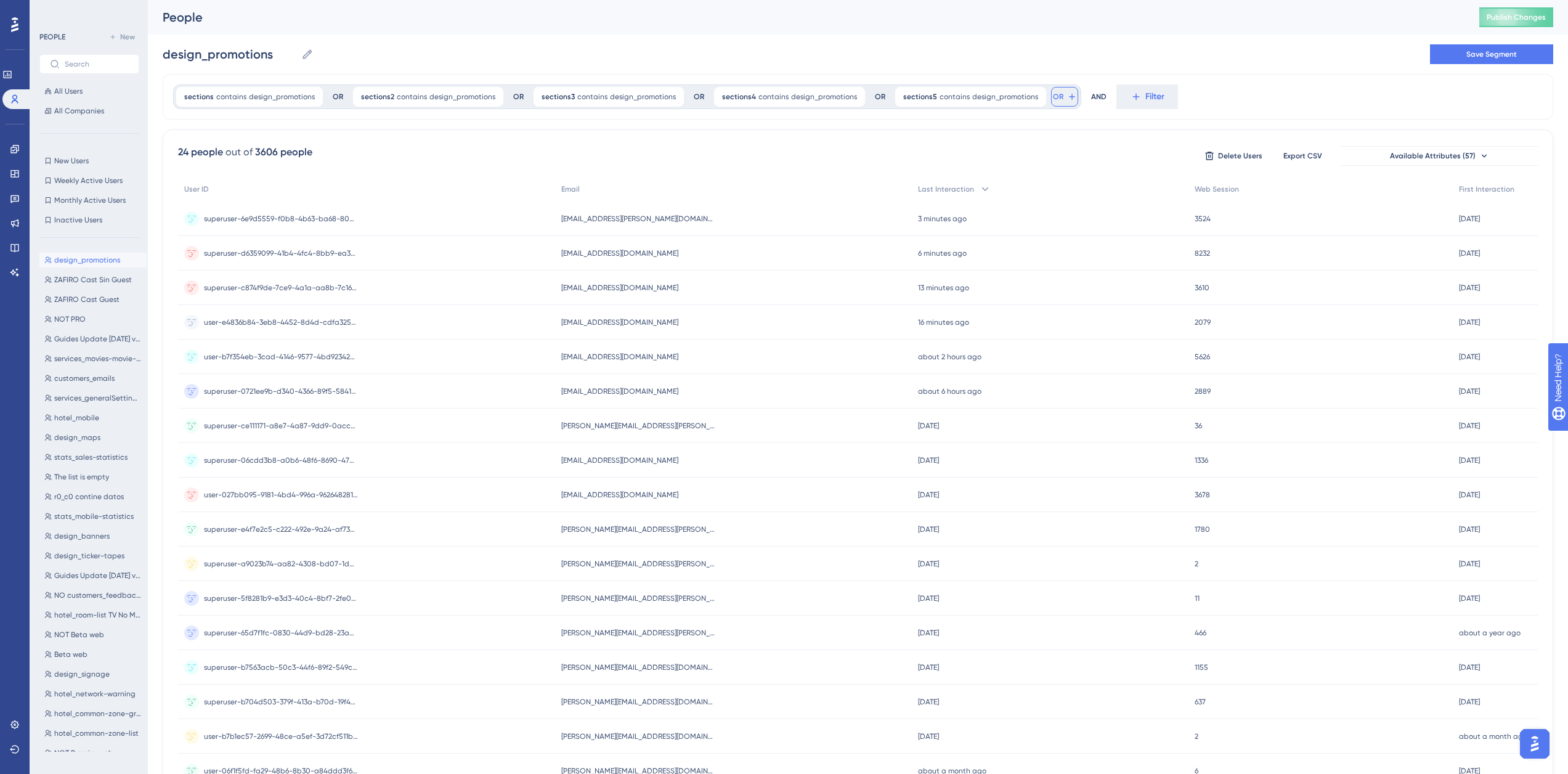
click at [1051, 99] on button "OR" at bounding box center [1065, 97] width 27 height 20
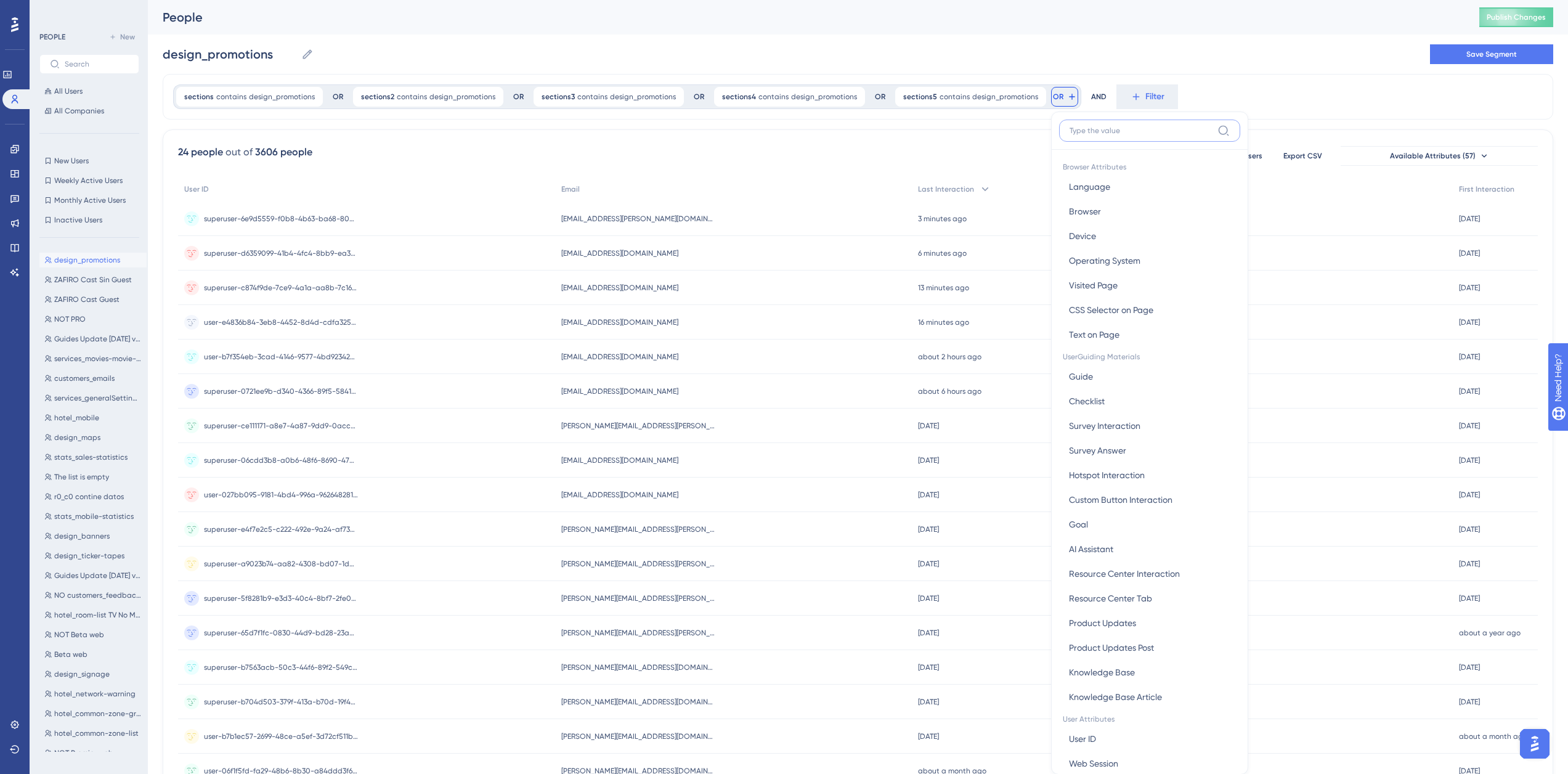
scroll to position [56, 0]
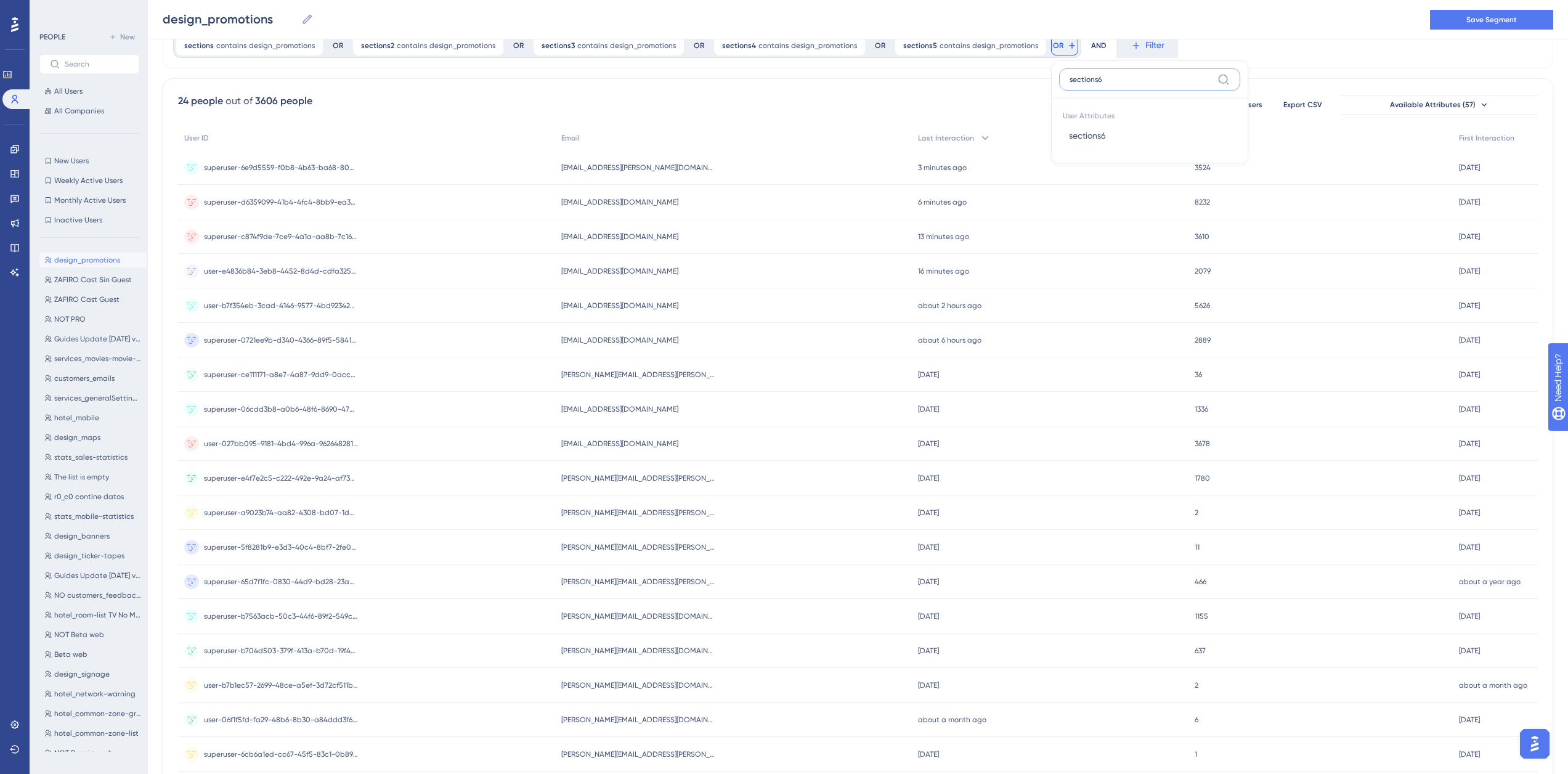
type input "sections6"
click at [1060, 124] on button "sections6 sections6" at bounding box center [1149, 135] width 181 height 24
click at [1106, 143] on label "contains" at bounding box center [1118, 147] width 34 height 15
click at [1122, 148] on label at bounding box center [1154, 143] width 136 height 22
click at [1122, 147] on input "text" at bounding box center [1154, 143] width 115 height 8
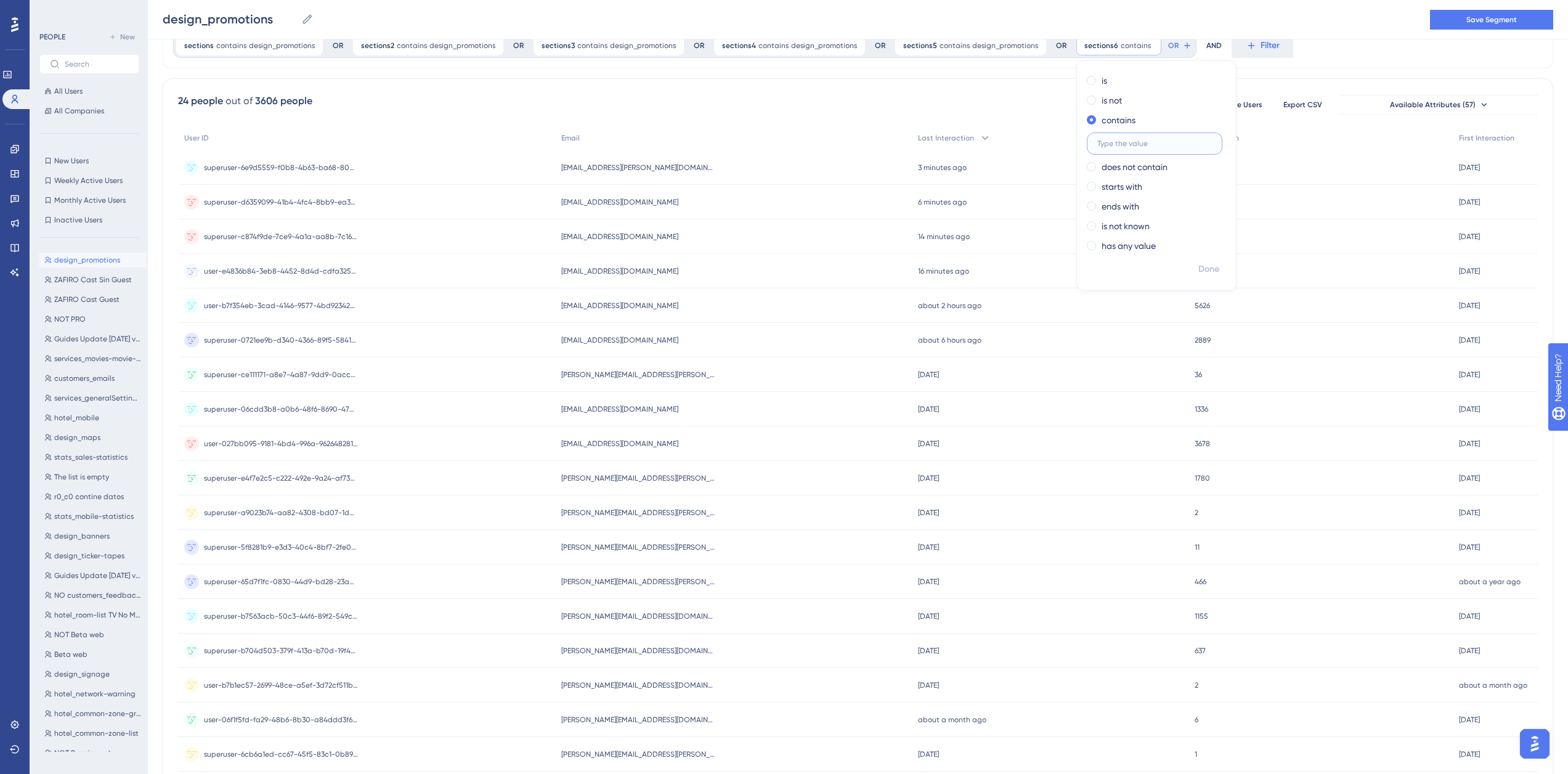
paste input "design_promotions"
type input "design_promotions"
click at [1198, 263] on span "Done" at bounding box center [1208, 270] width 21 height 15
click at [1248, 42] on icon at bounding box center [1253, 46] width 10 height 10
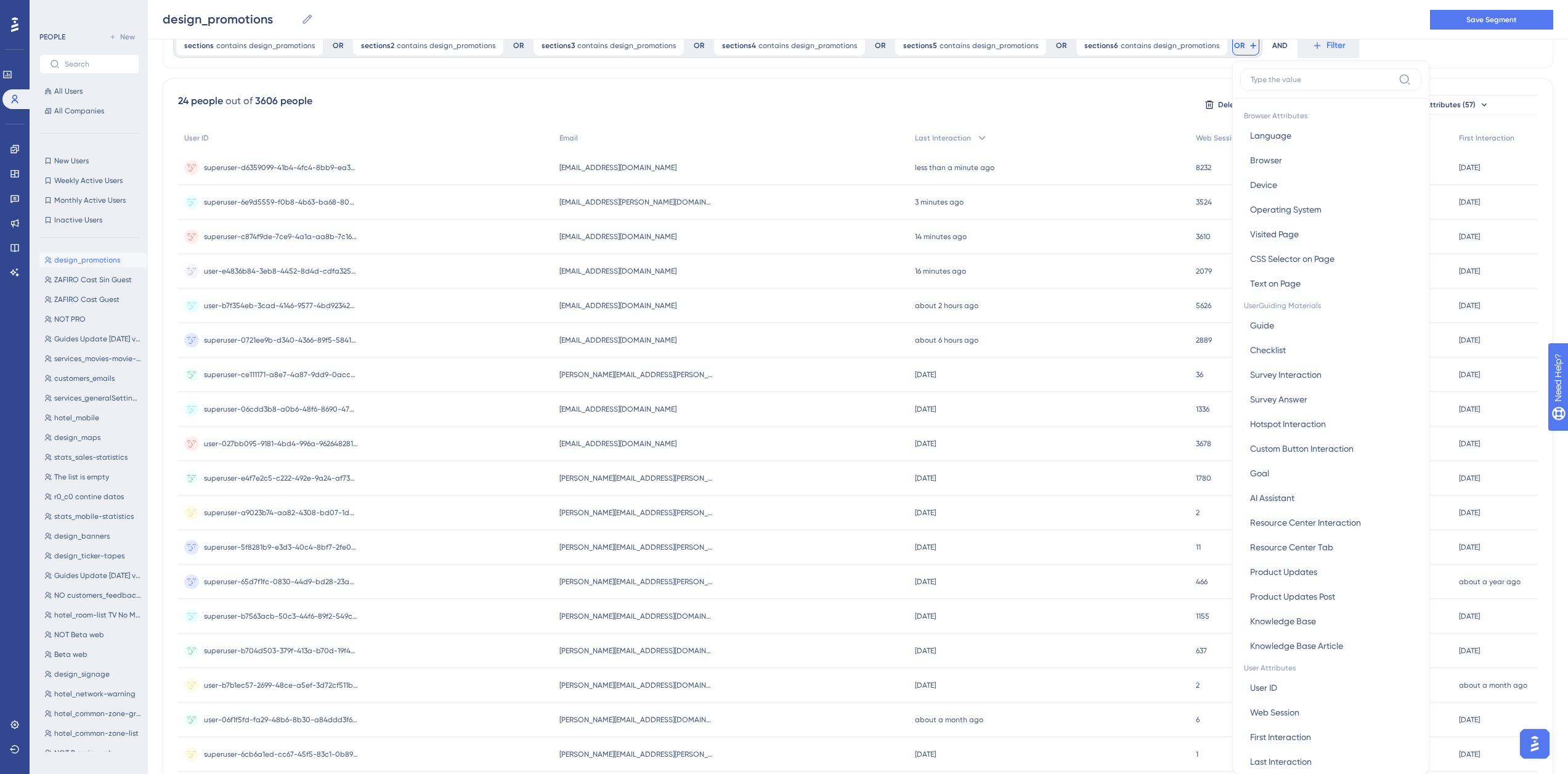
scroll to position [87, 0]
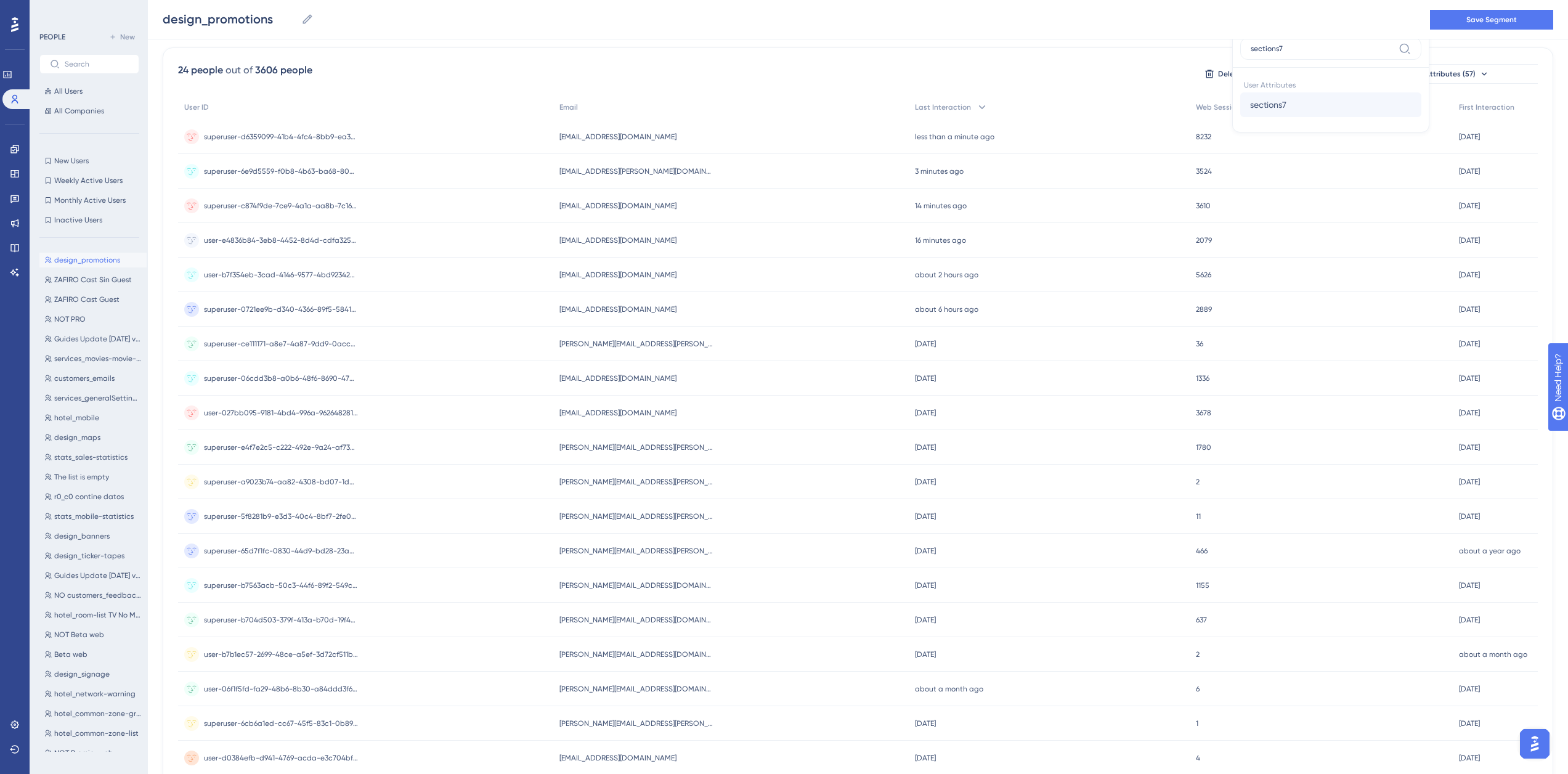
type input "sections7"
click at [1275, 101] on button "sections7 sections7" at bounding box center [1330, 104] width 181 height 24
click at [1282, 121] on label "contains" at bounding box center [1299, 116] width 34 height 15
click at [1302, 112] on input "text" at bounding box center [1335, 112] width 115 height 8
type input "design_promotions"
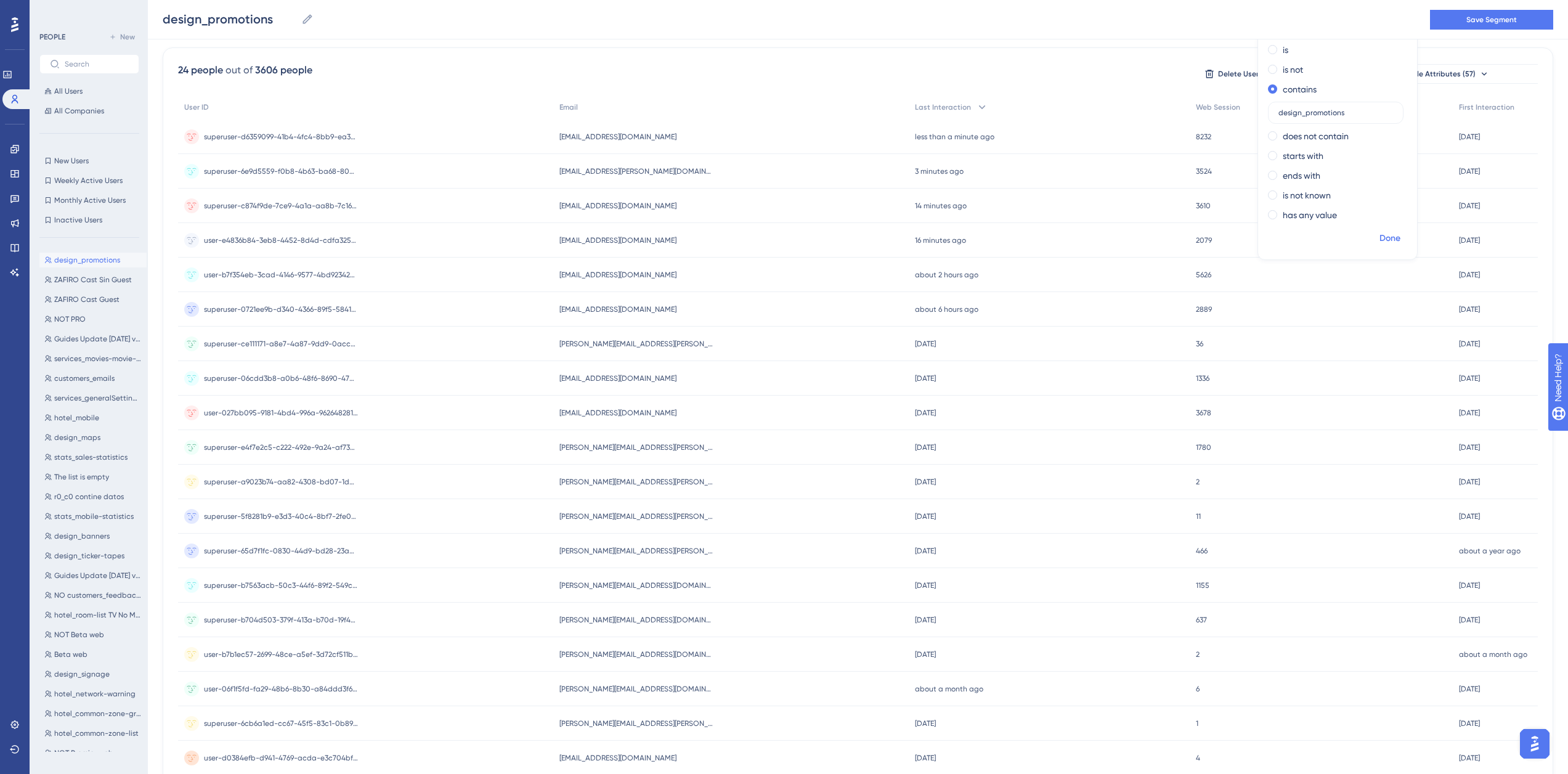
click at [1380, 237] on span "Done" at bounding box center [1390, 239] width 21 height 15
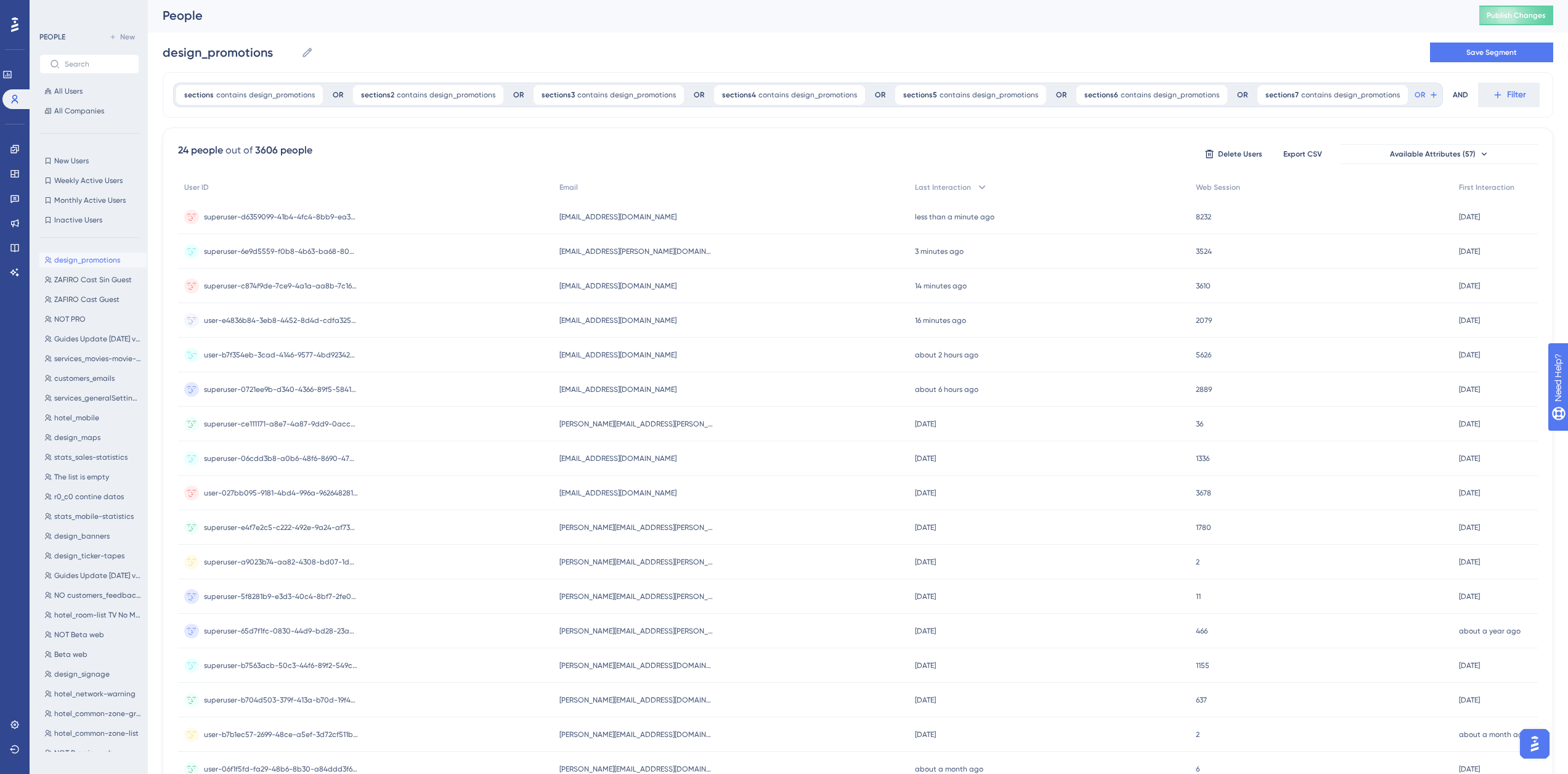
scroll to position [0, 0]
click at [1428, 97] on icon at bounding box center [1433, 97] width 10 height 10
type input "sections8"
click at [1262, 191] on span "sections8" at bounding box center [1279, 187] width 37 height 15
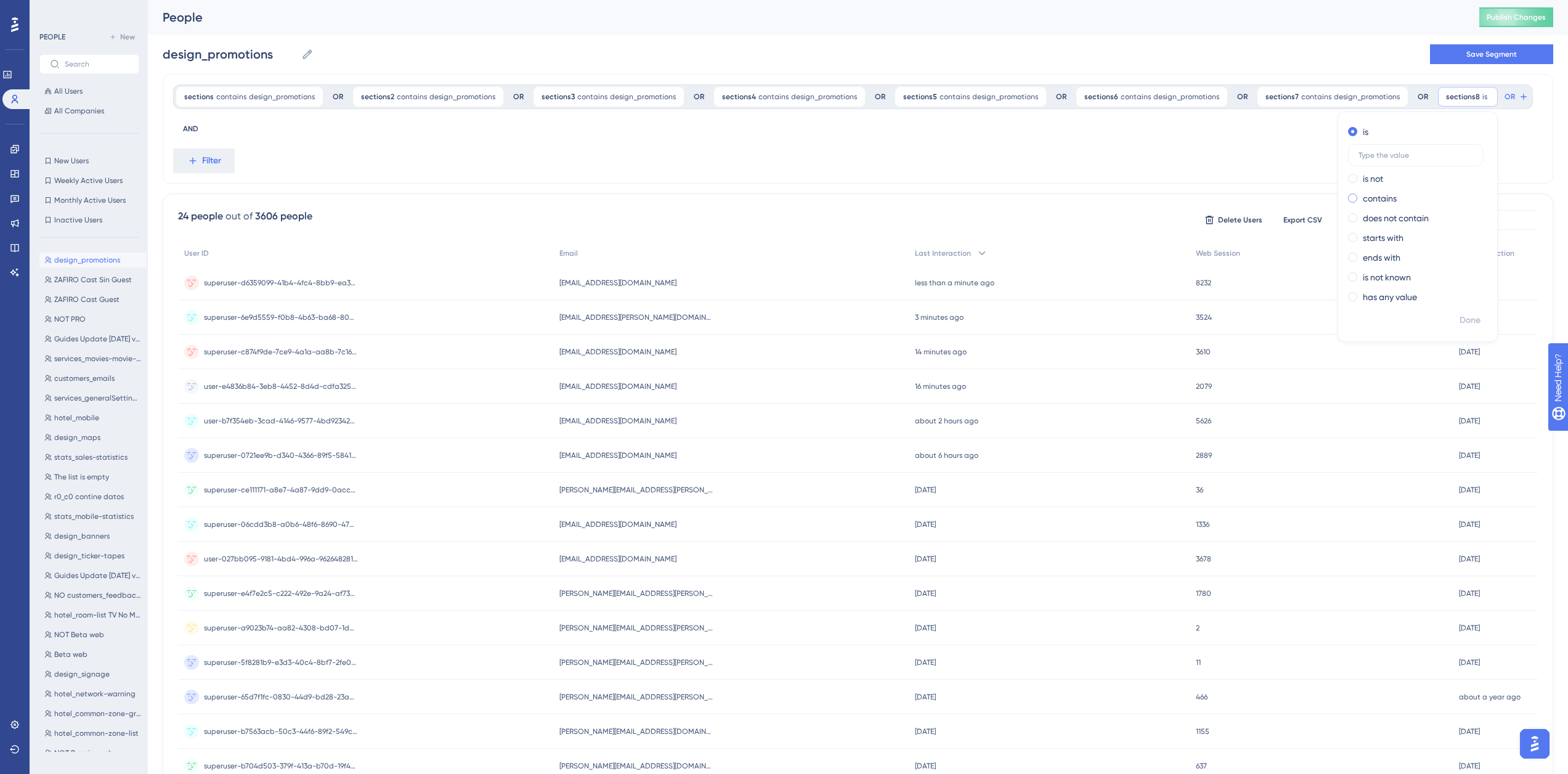
click at [1348, 202] on div "contains" at bounding box center [1415, 199] width 134 height 15
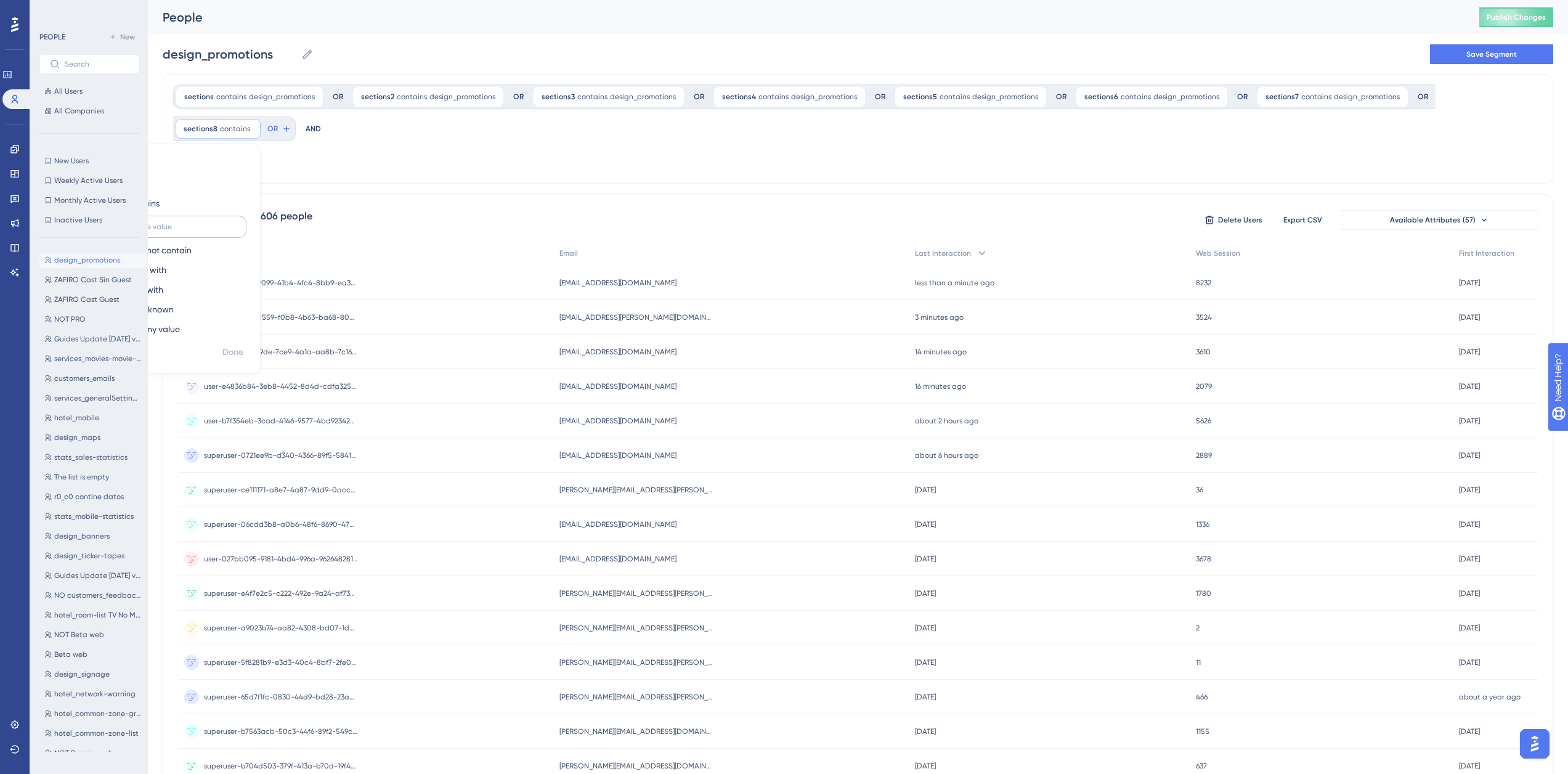
click at [246, 215] on label at bounding box center [178, 226] width 136 height 22
click at [236, 222] on input "text" at bounding box center [178, 226] width 115 height 8
paste input "design_promotions"
type input "design_promotions"
click at [312, 353] on span "Done" at bounding box center [307, 353] width 21 height 15
